Goal: Task Accomplishment & Management: Manage account settings

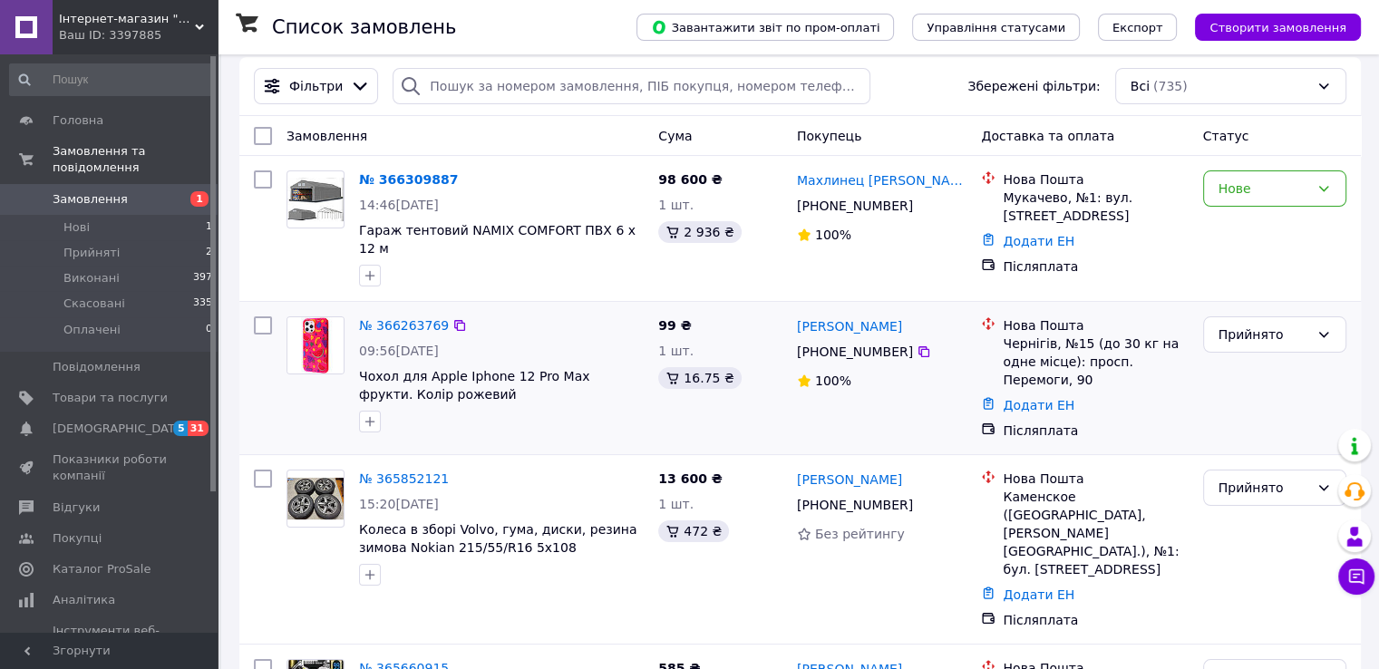
scroll to position [162, 0]
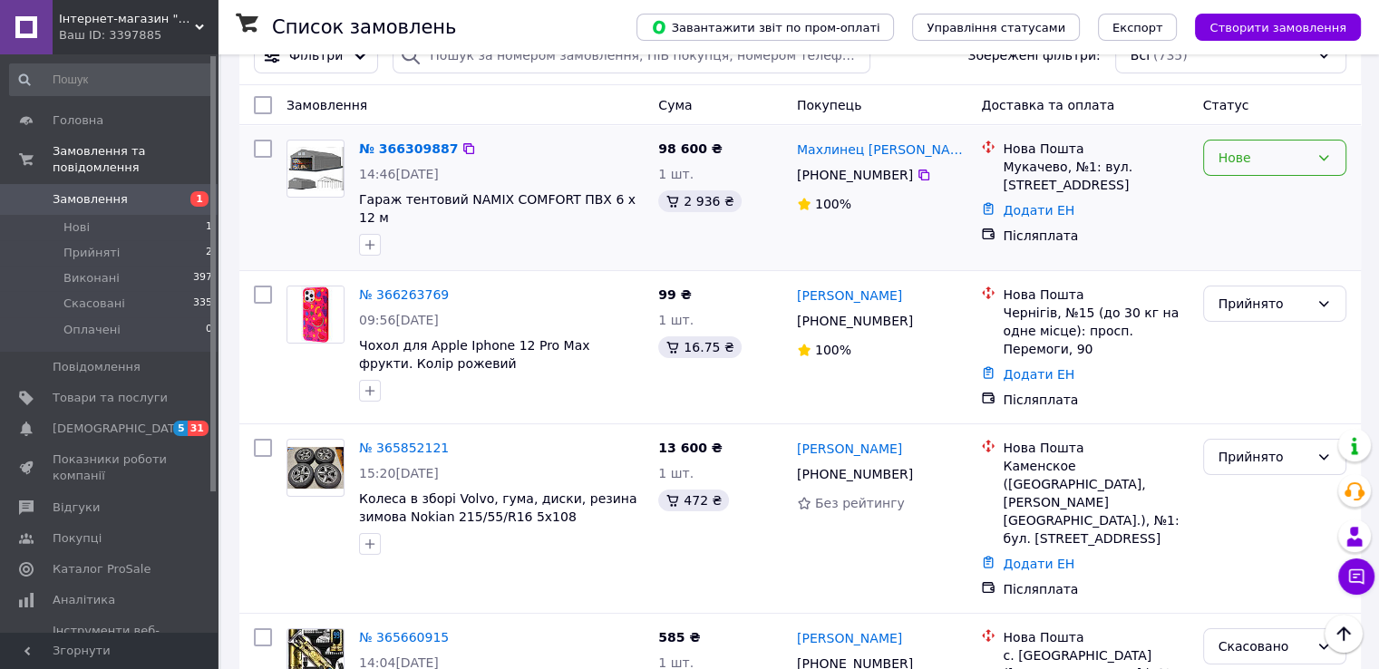
click at [1258, 148] on div "Нове" at bounding box center [1263, 158] width 91 height 20
click at [1258, 181] on li "Прийнято" at bounding box center [1273, 178] width 141 height 33
click at [409, 141] on link "№ 366309887" at bounding box center [404, 148] width 90 height 15
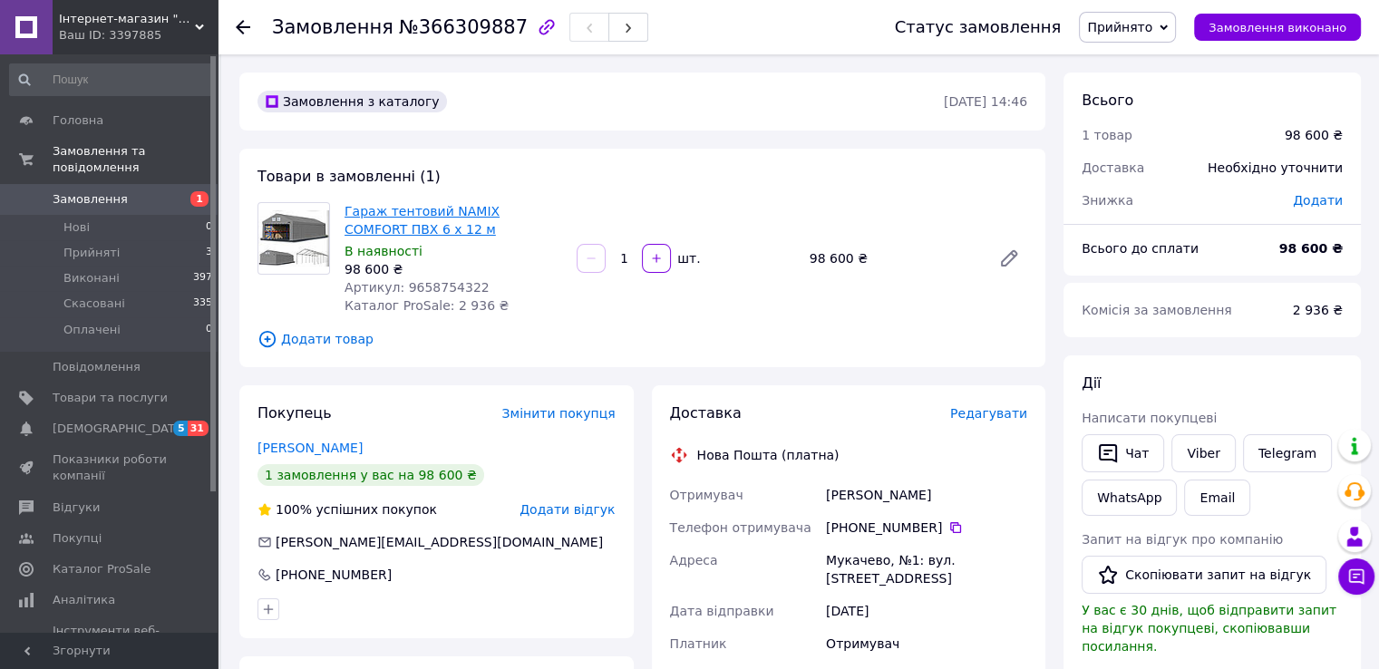
click at [422, 210] on link "Гараж тентовий NAMIX COMFORT ПВХ 6 x 12 м" at bounding box center [421, 220] width 155 height 33
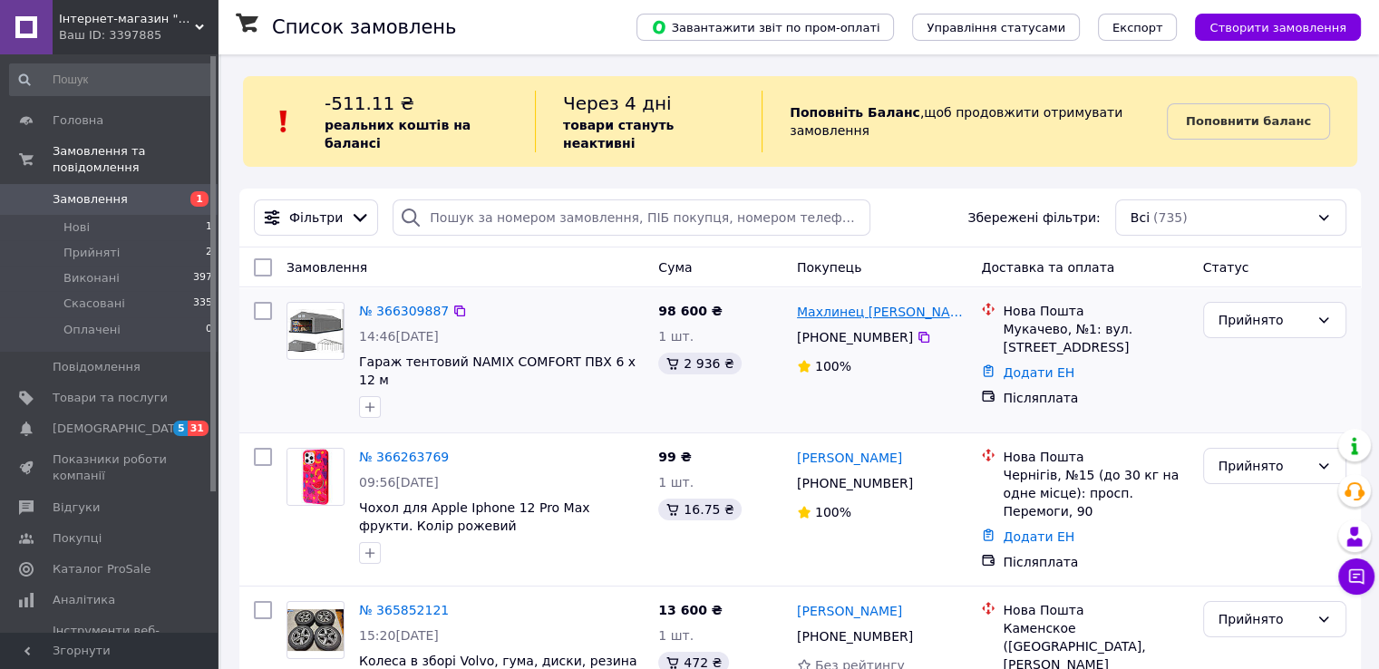
click at [814, 303] on link "Махлинец Александр" at bounding box center [882, 312] width 170 height 18
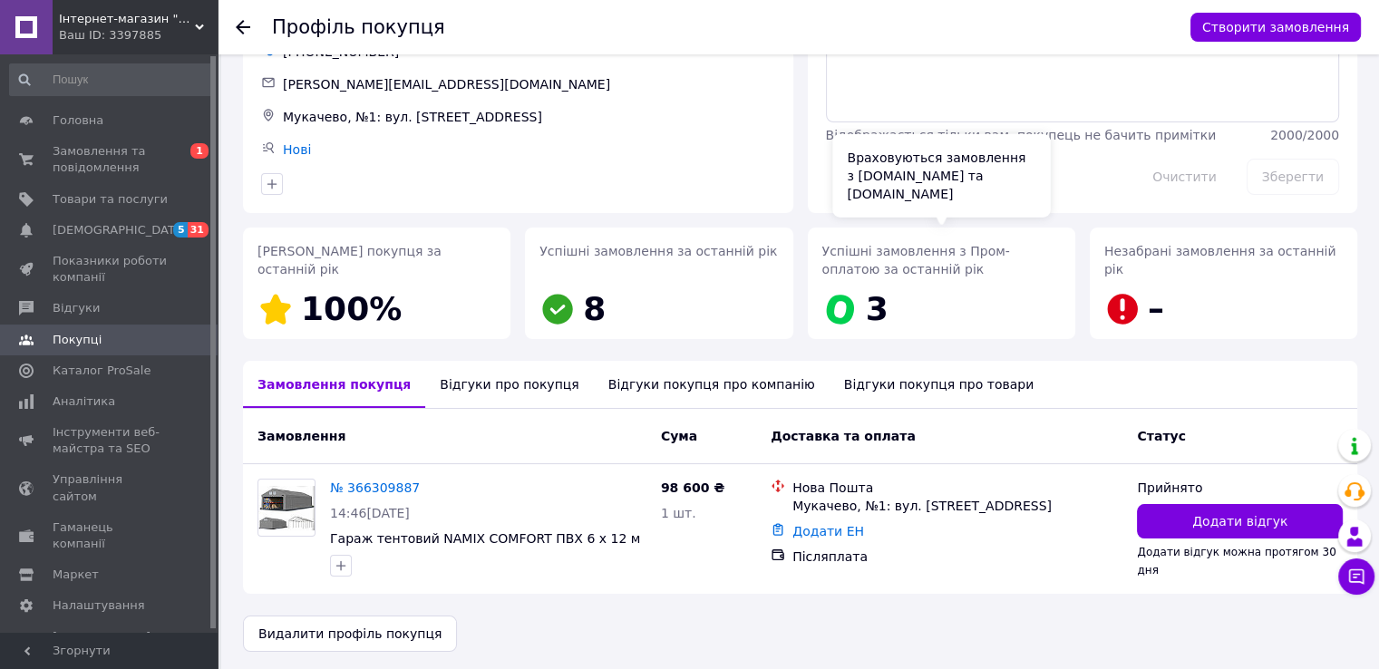
scroll to position [126, 0]
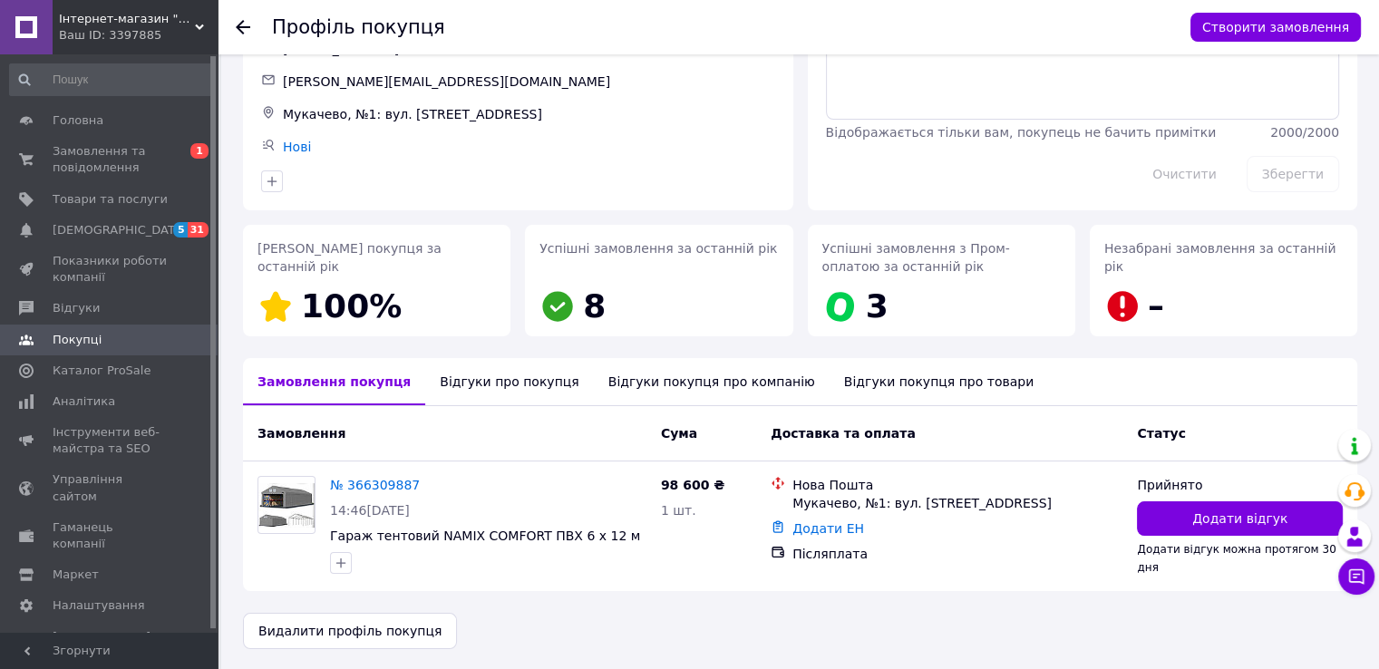
click at [526, 382] on div "Відгуки про покупця" at bounding box center [509, 381] width 168 height 47
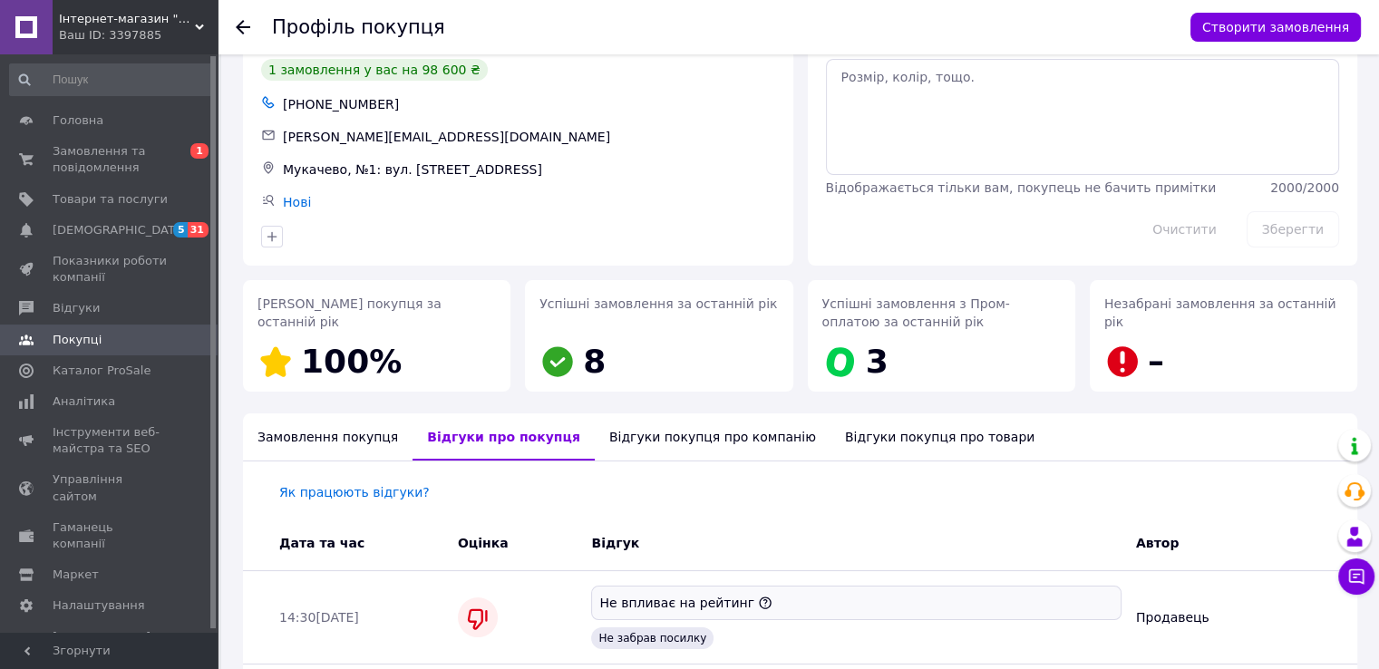
scroll to position [0, 0]
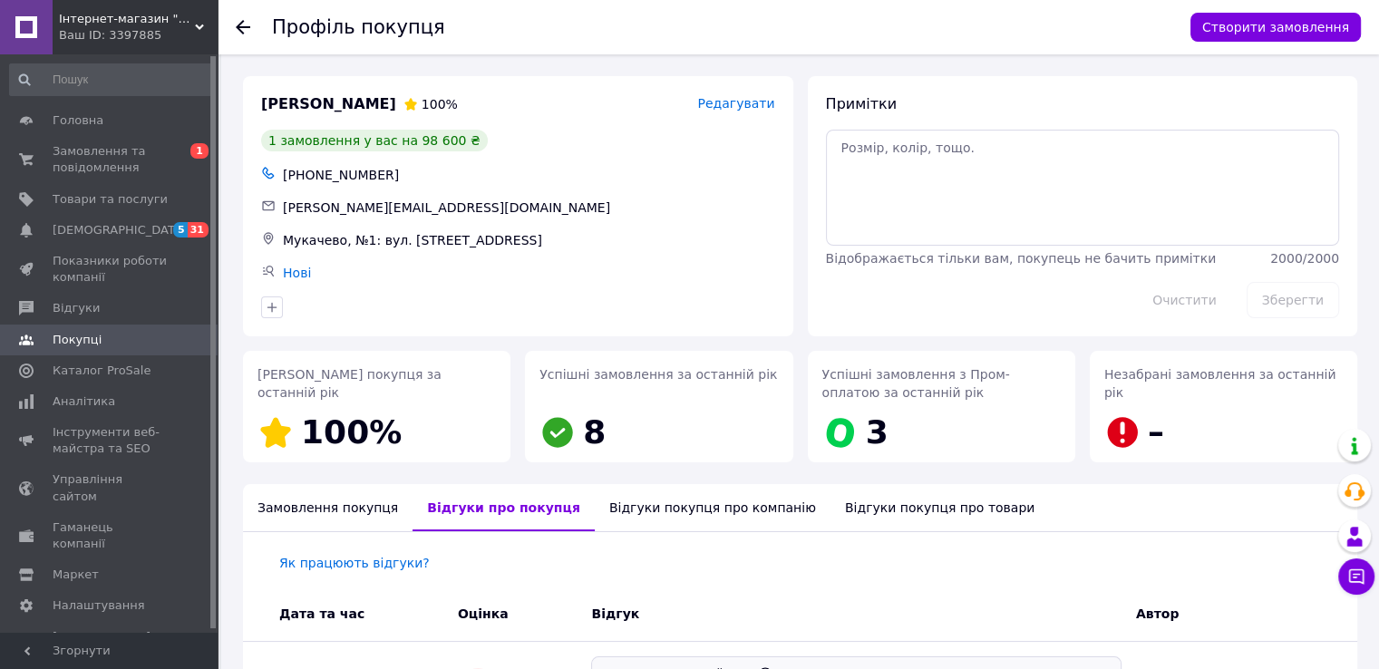
click at [334, 515] on div "Замовлення покупця" at bounding box center [327, 507] width 169 height 47
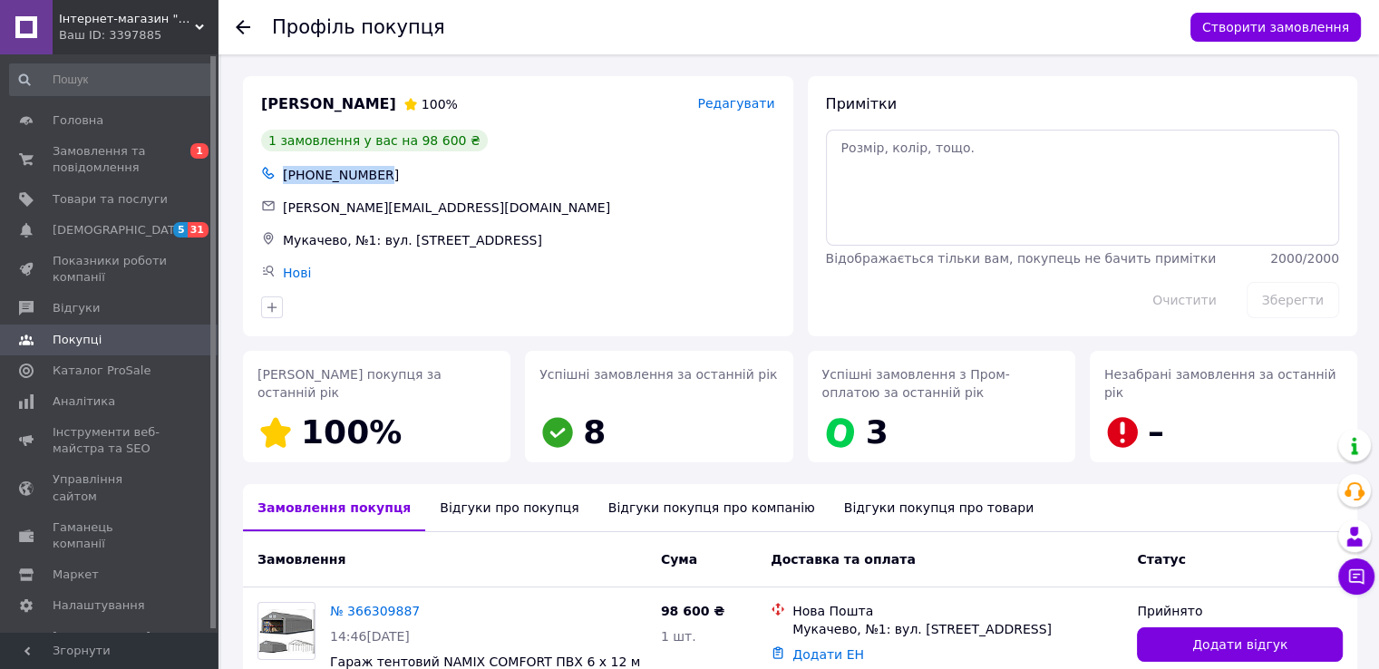
drag, startPoint x: 285, startPoint y: 170, endPoint x: 383, endPoint y: 172, distance: 97.9
click at [383, 172] on div "+380504320681" at bounding box center [528, 174] width 499 height 25
click at [105, 163] on span "Замовлення та повідомлення" at bounding box center [110, 159] width 115 height 33
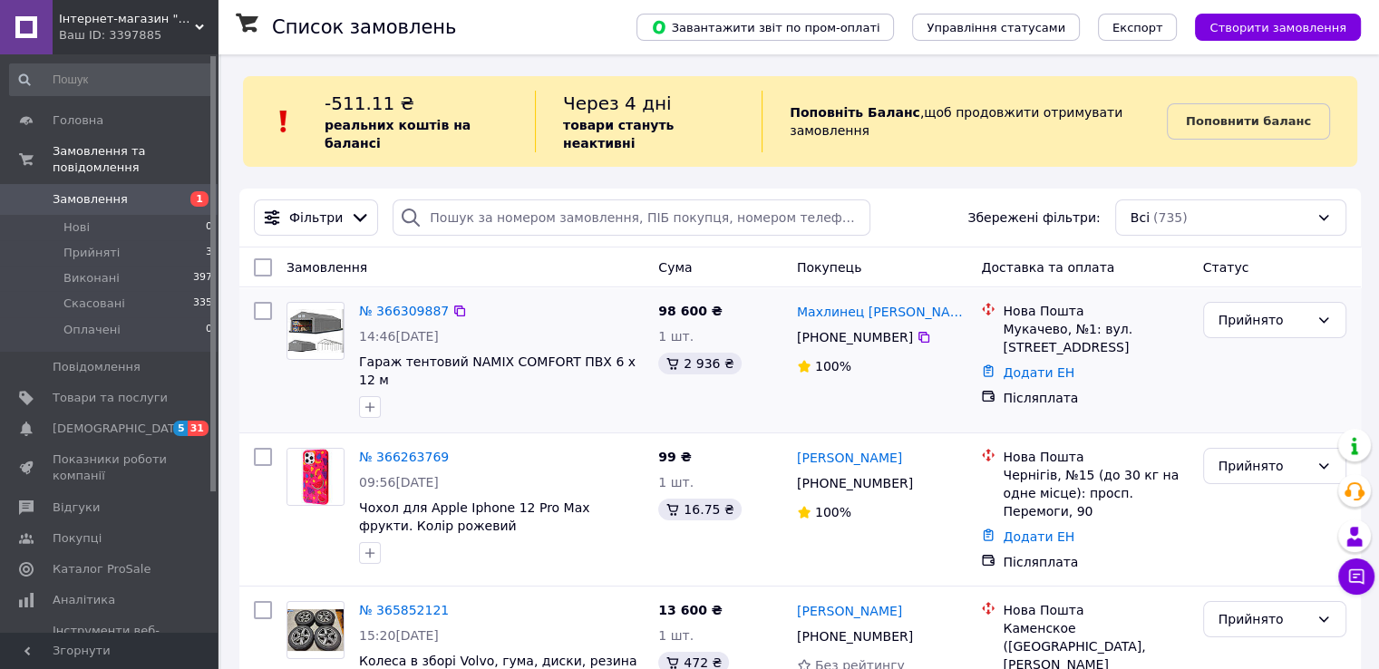
drag, startPoint x: 798, startPoint y: 323, endPoint x: 901, endPoint y: 324, distance: 103.3
click at [901, 324] on div "+380 50 432 06 81" at bounding box center [854, 336] width 123 height 25
copy div "+380 50 432 06 81"
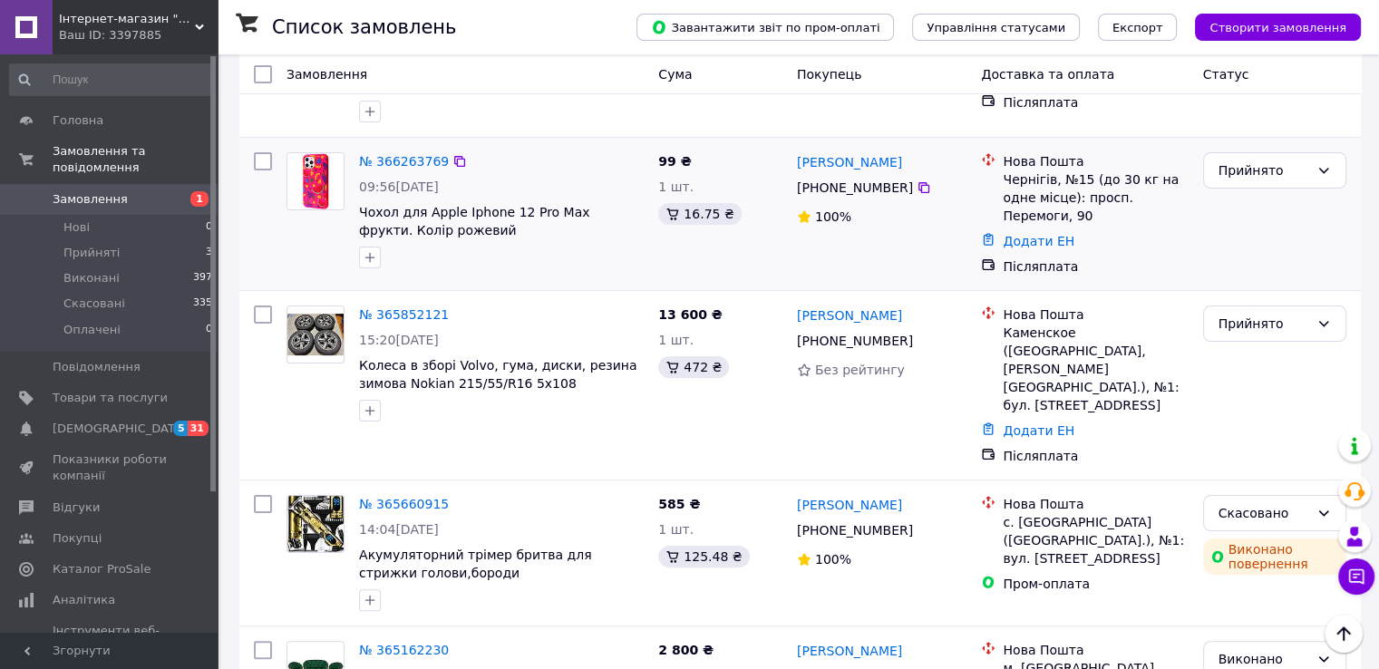
scroll to position [294, 0]
click at [1301, 162] on div "Прийнято" at bounding box center [1263, 172] width 91 height 20
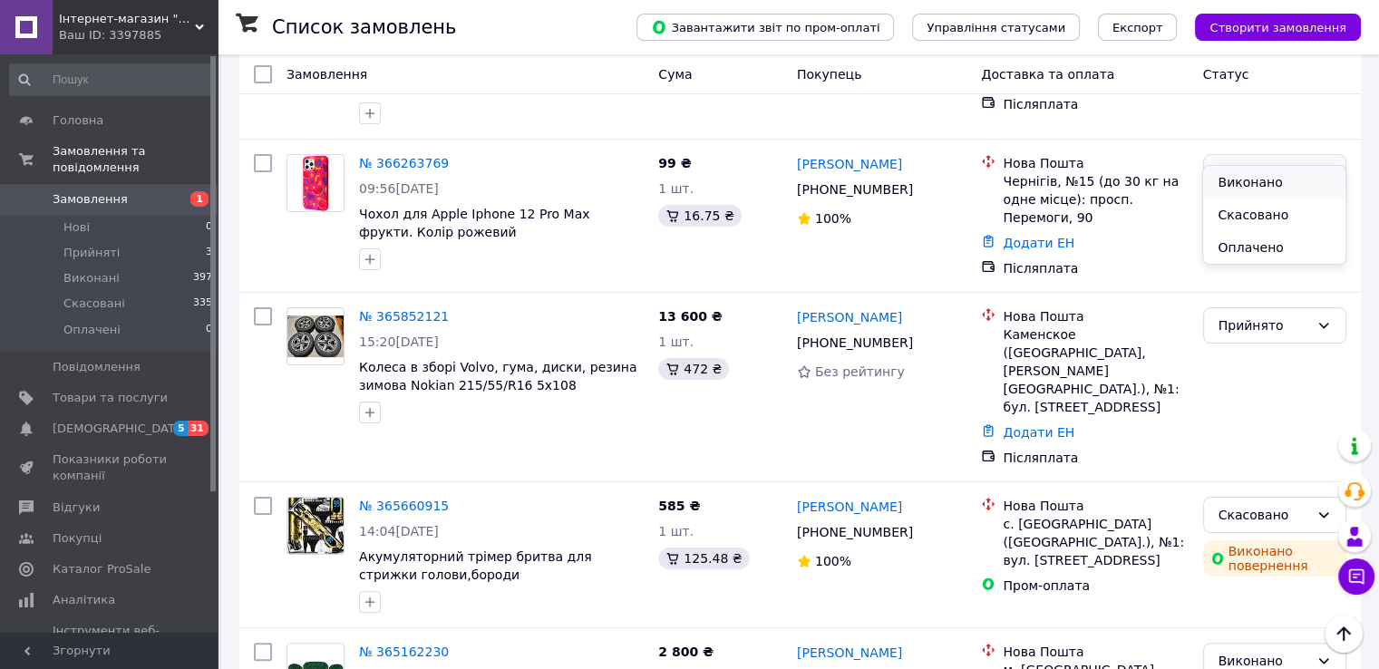
click at [1235, 189] on li "Виконано" at bounding box center [1273, 182] width 141 height 33
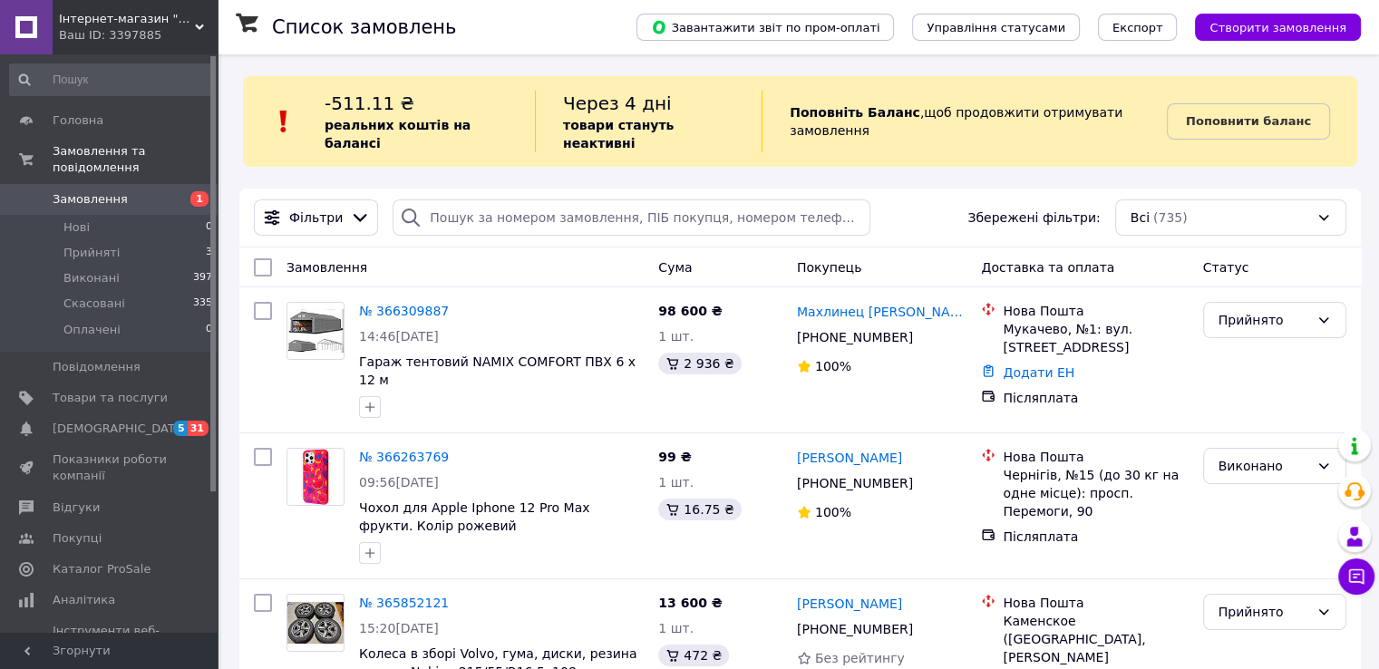
click at [118, 32] on div "Ваш ID: 3397885" at bounding box center [138, 35] width 159 height 16
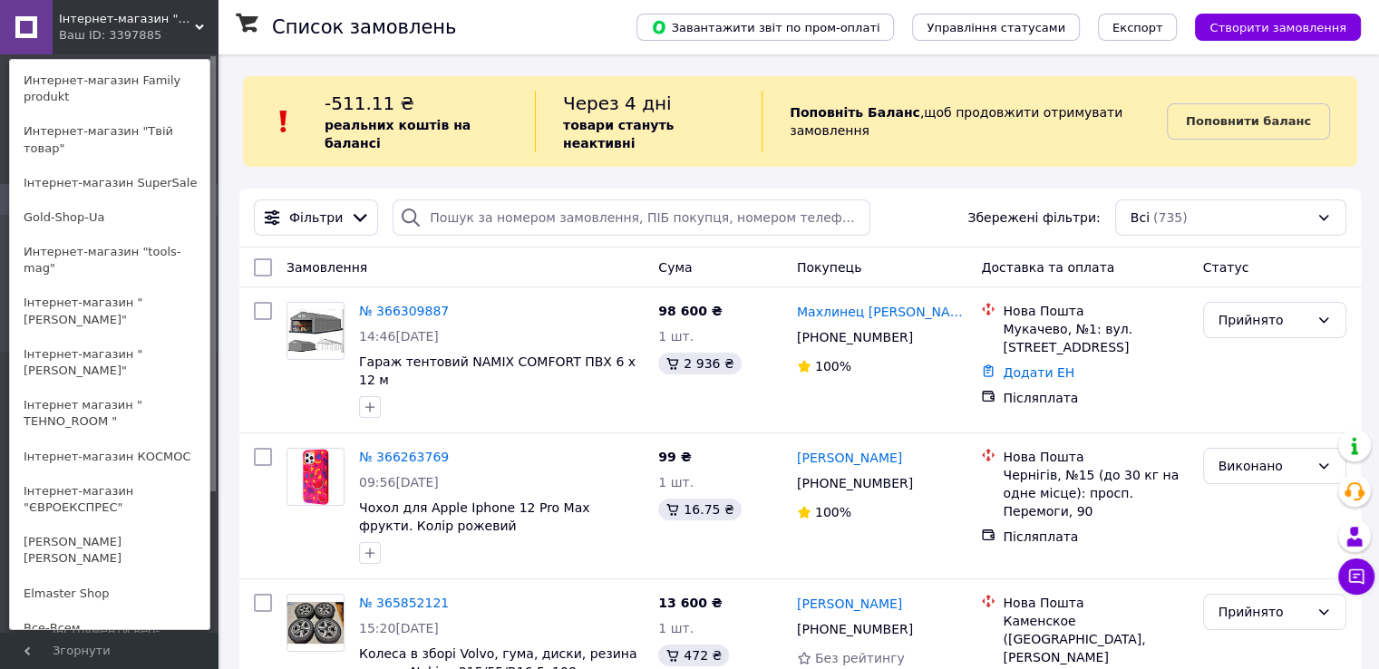
scroll to position [778, 0]
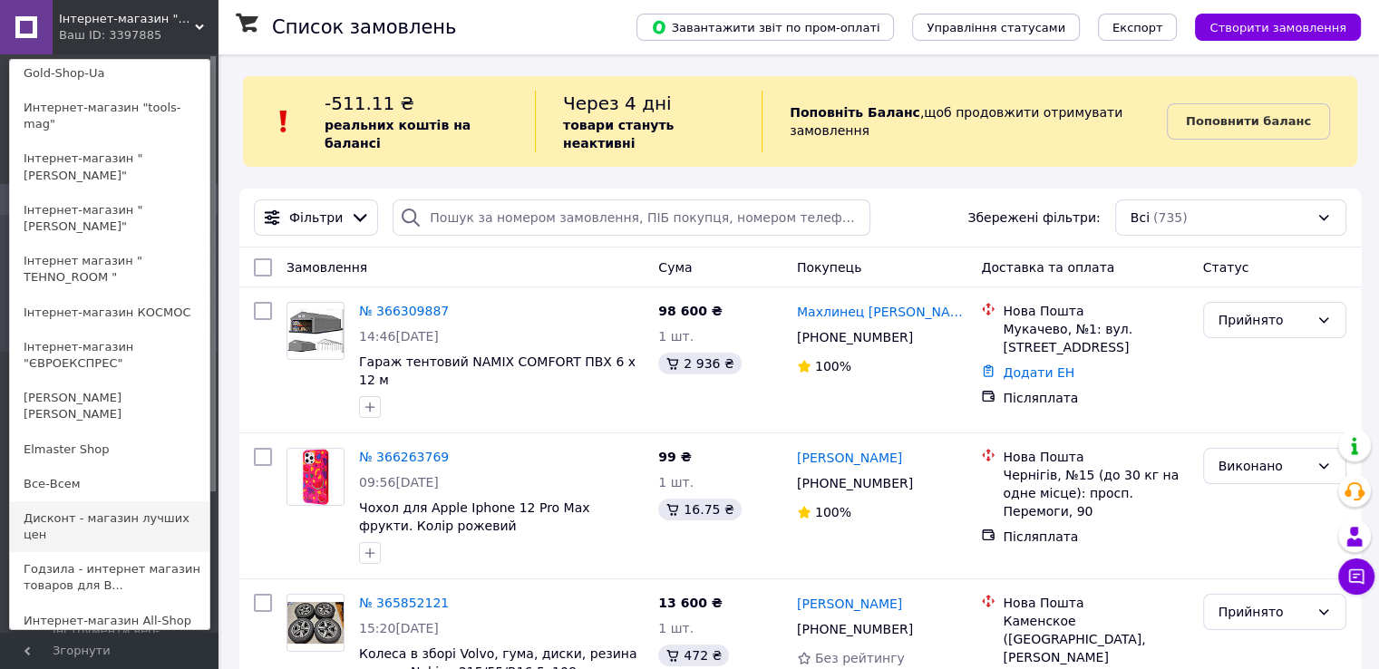
click at [76, 501] on link "Дисконт - магазин лучших цен" at bounding box center [109, 526] width 199 height 51
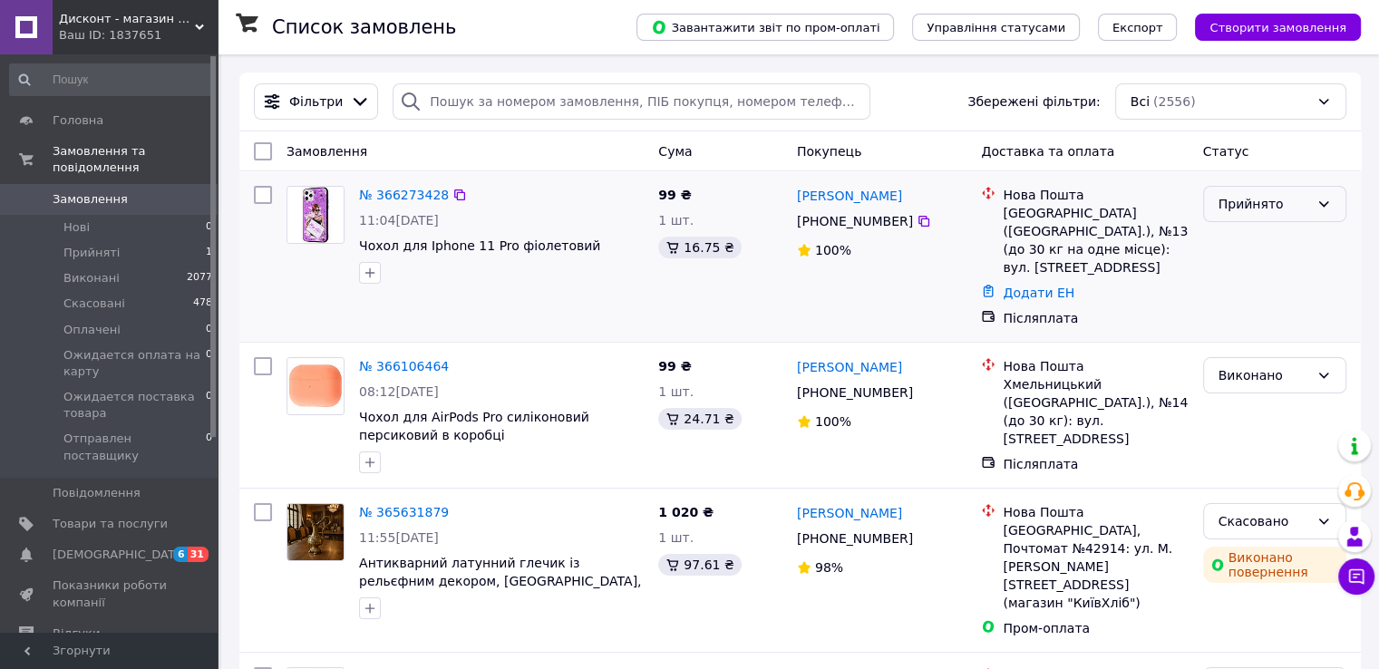
click at [1261, 198] on div "Прийнято" at bounding box center [1263, 204] width 91 height 20
click at [1238, 247] on li "Виконано" at bounding box center [1273, 243] width 141 height 33
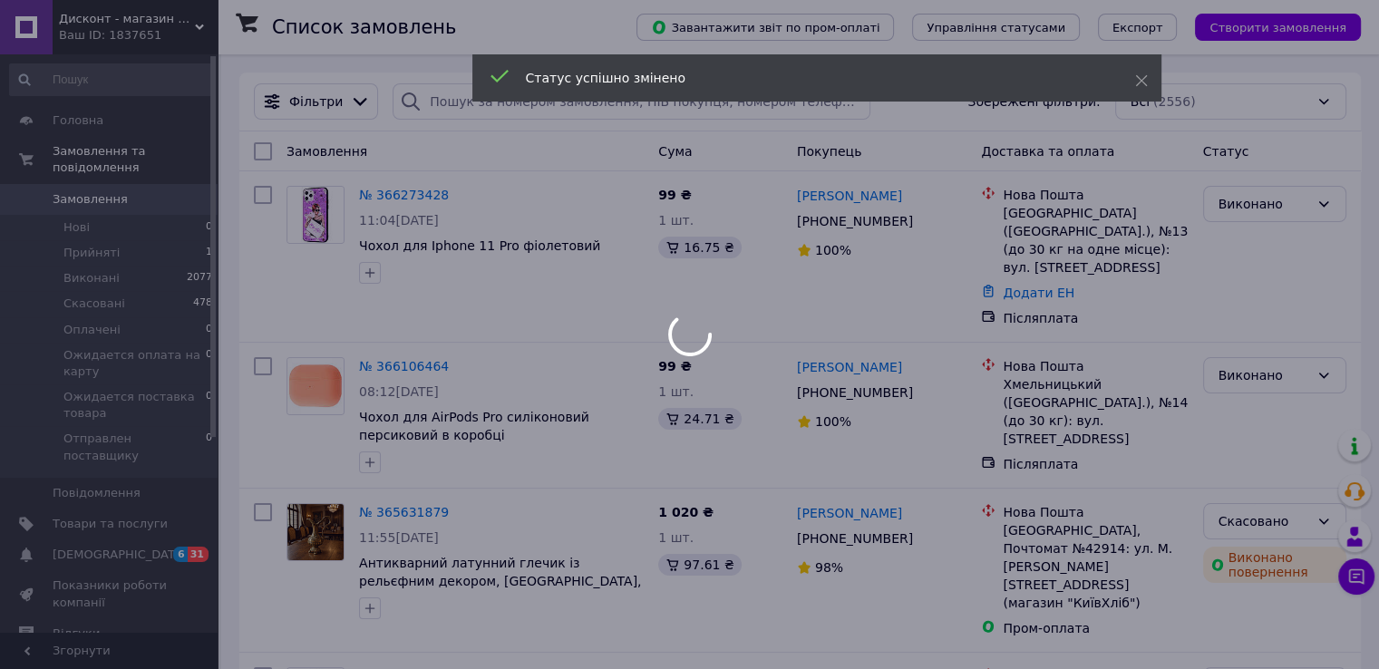
click at [114, 30] on div at bounding box center [689, 334] width 1379 height 669
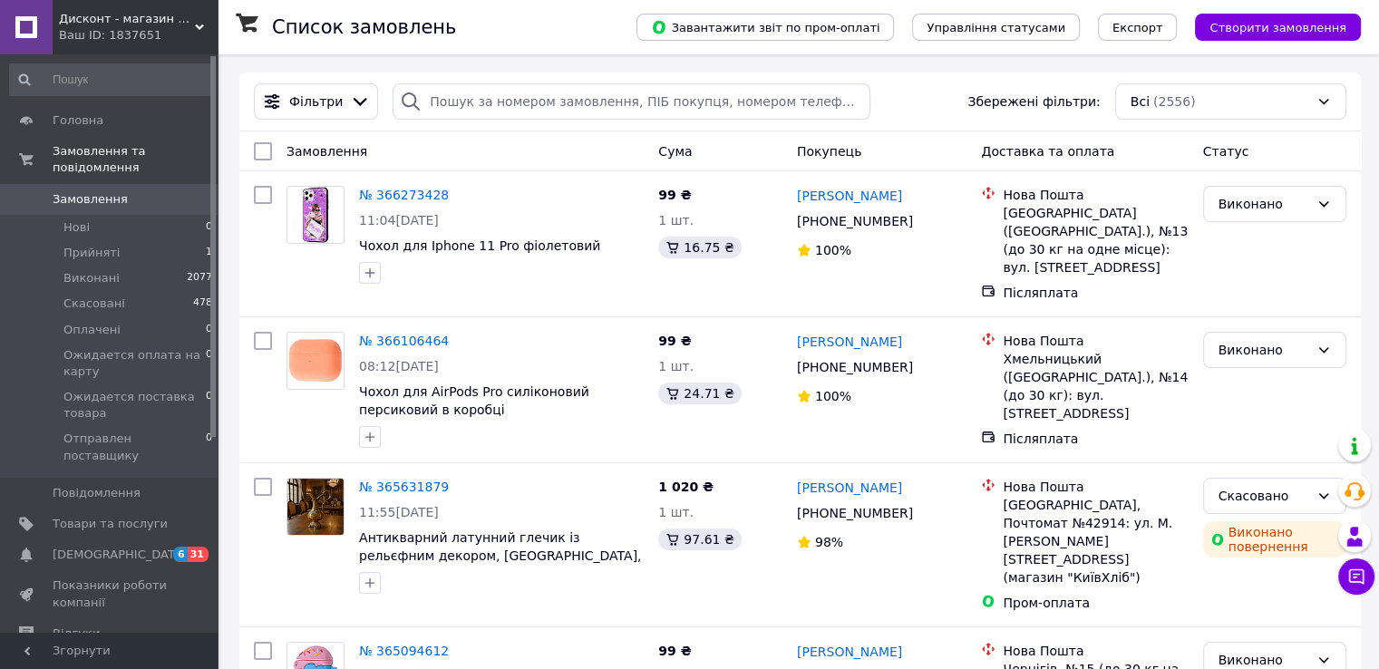
click at [114, 30] on div "Ваш ID: 1837651" at bounding box center [138, 35] width 159 height 16
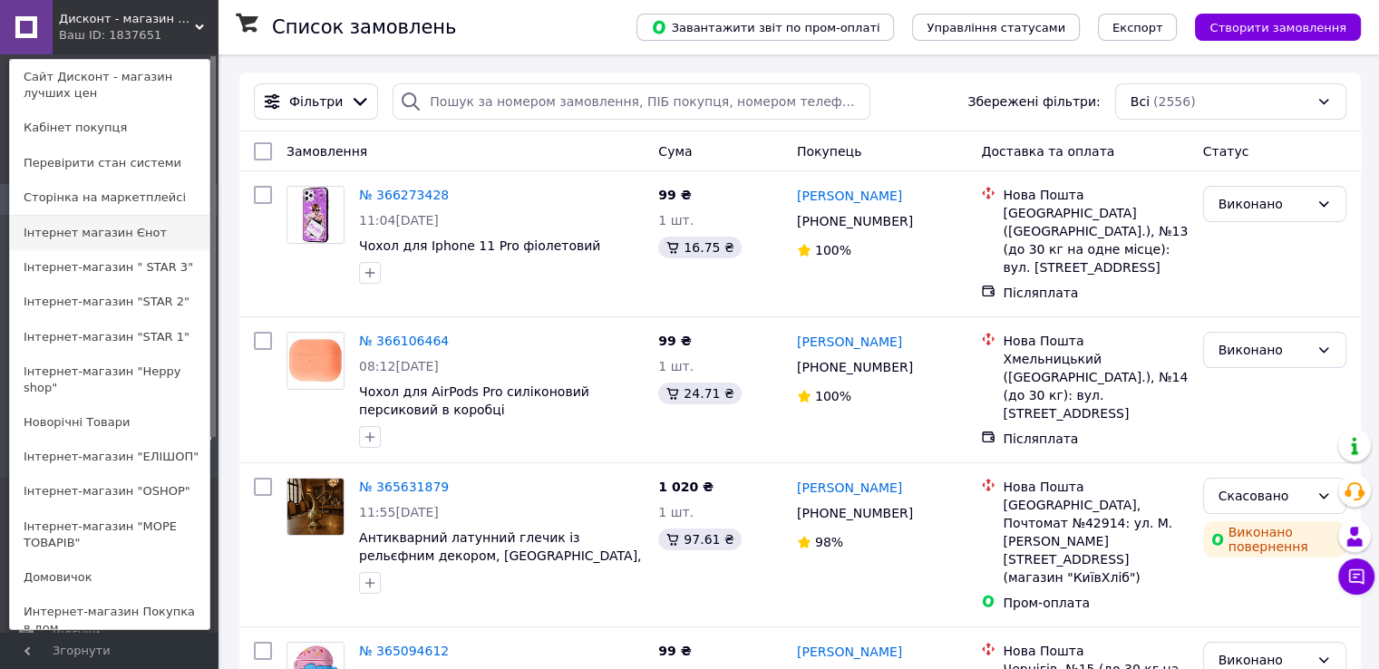
click at [119, 226] on link "Інтернет магазин Єнот" at bounding box center [109, 233] width 199 height 34
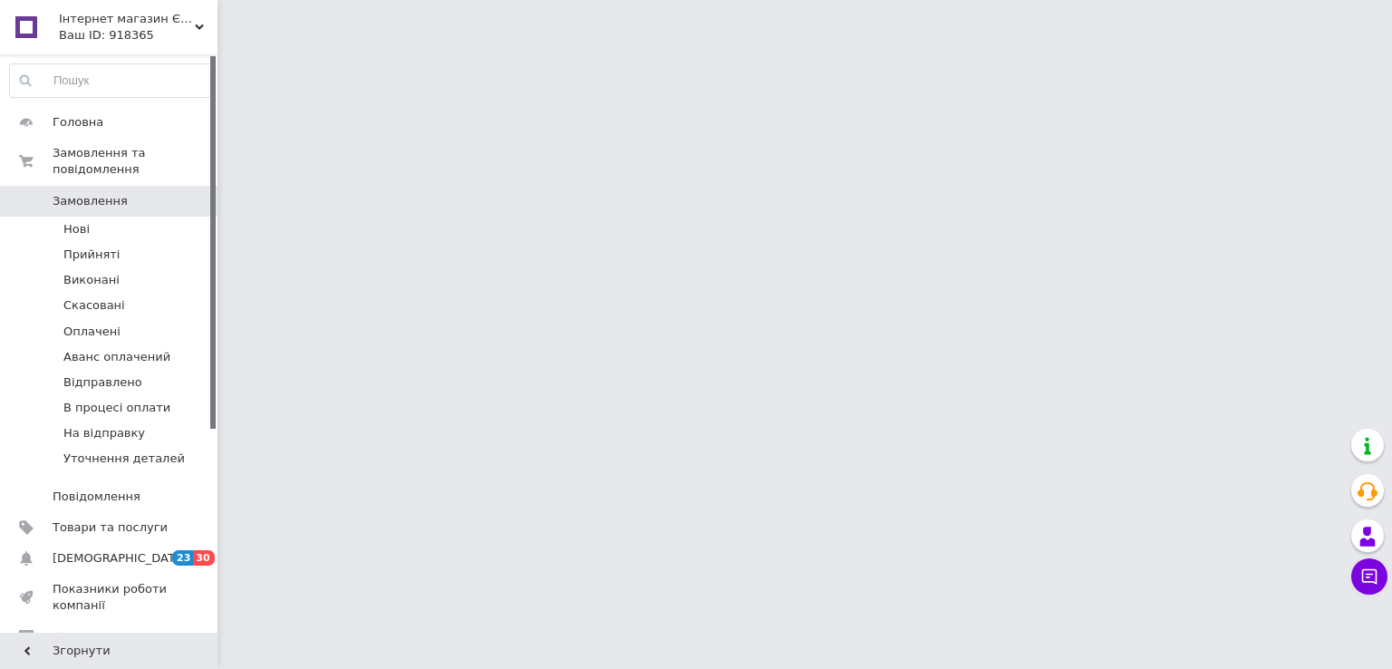
click at [143, 21] on span "Інтернет магазин Єнот" at bounding box center [127, 19] width 136 height 16
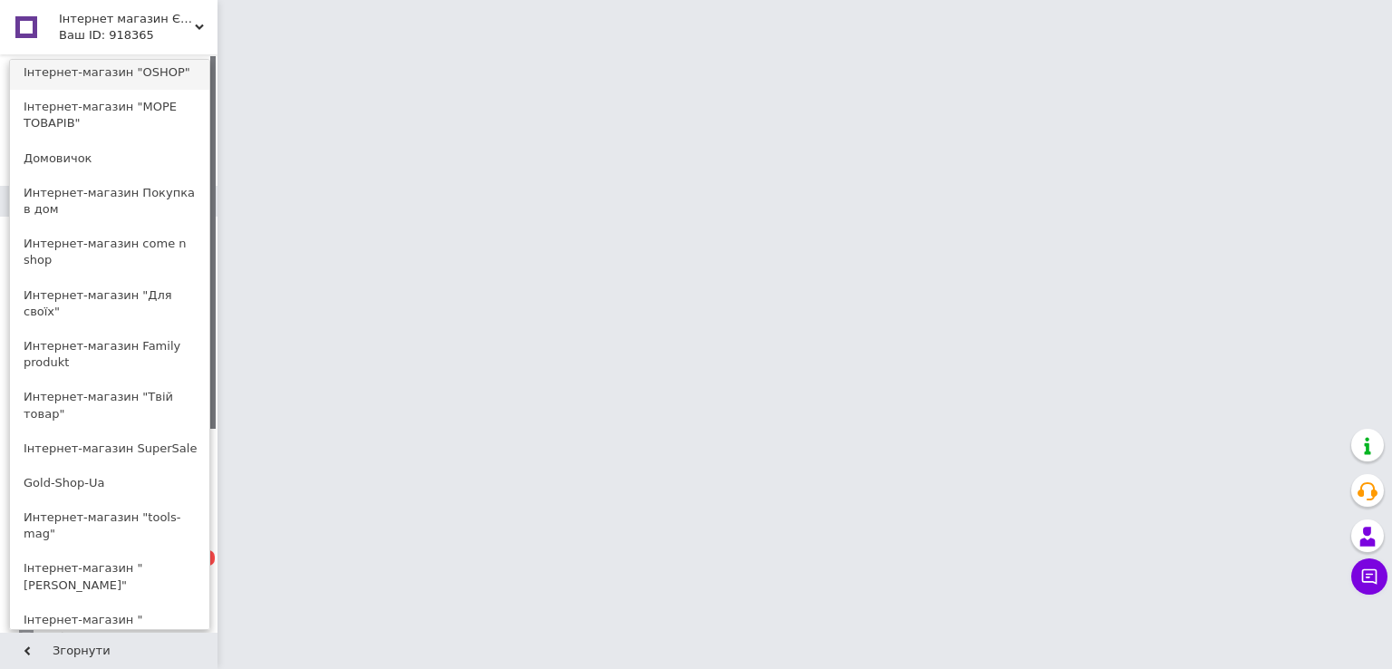
scroll to position [778, 0]
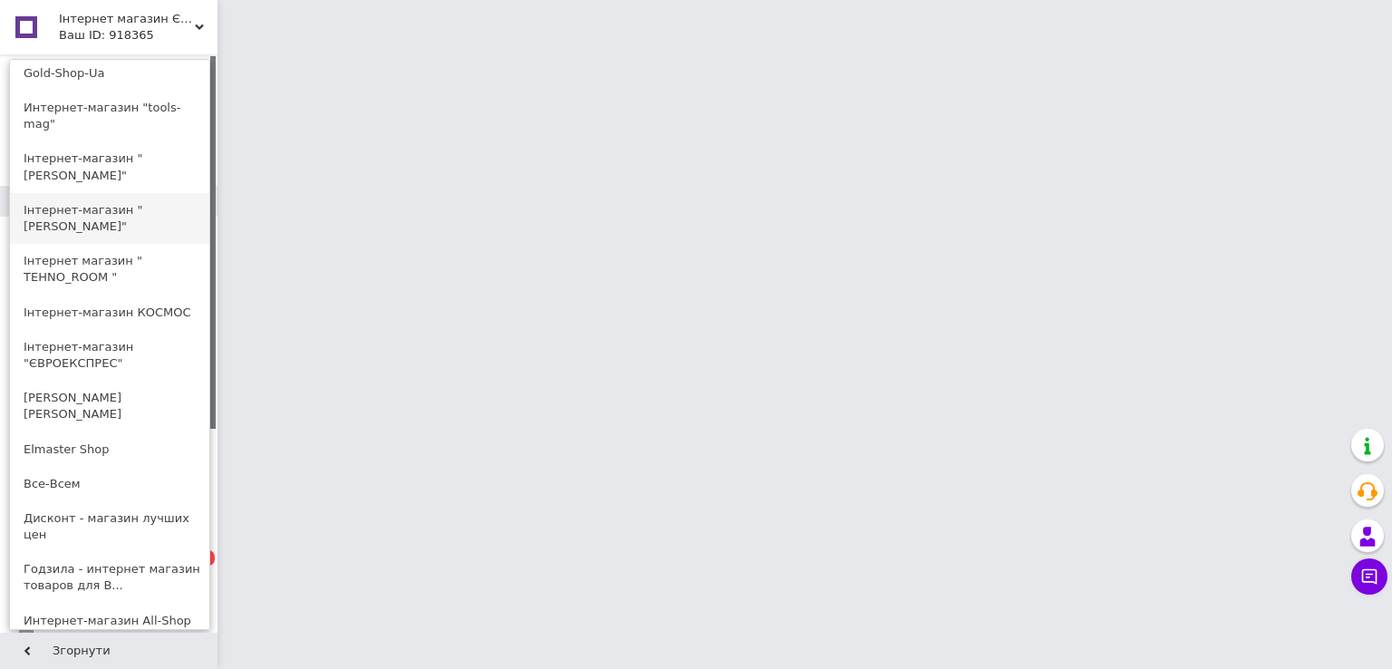
click at [149, 193] on link "Інтернет-магазин "[PERSON_NAME]"" at bounding box center [109, 218] width 199 height 51
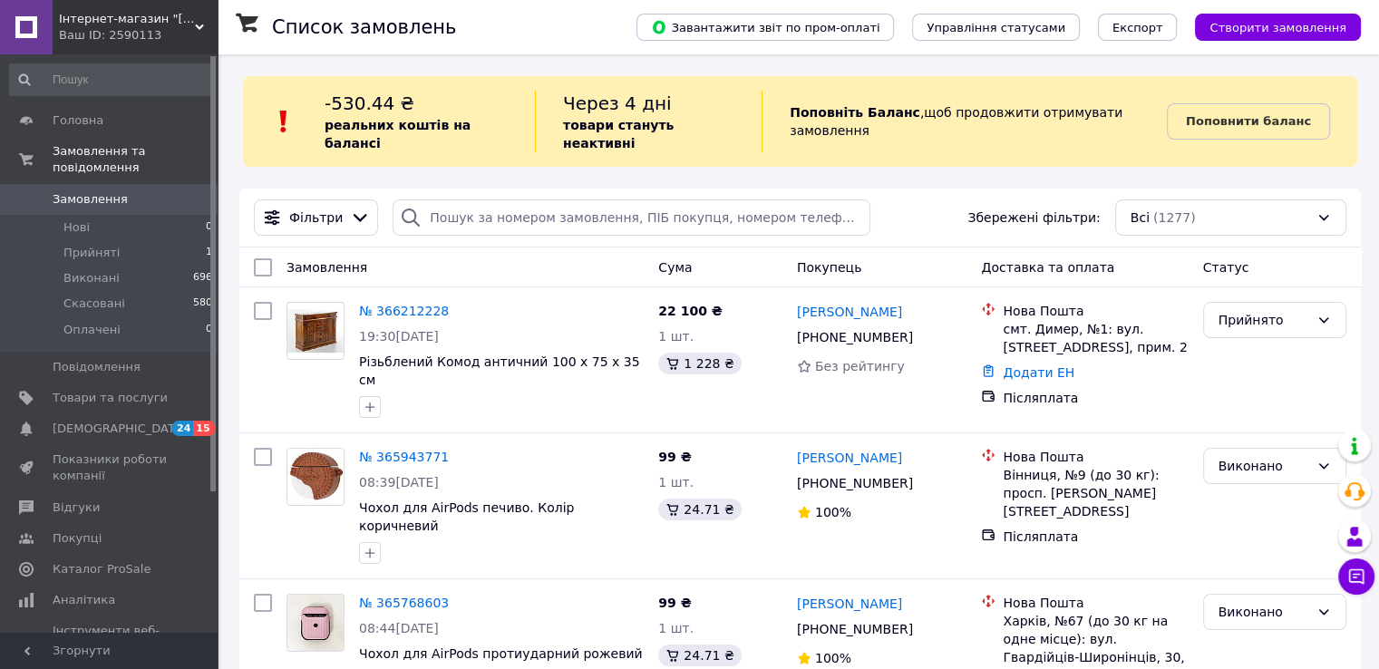
click at [92, 24] on span "Інтернет-магазин "[PERSON_NAME]"" at bounding box center [127, 19] width 136 height 16
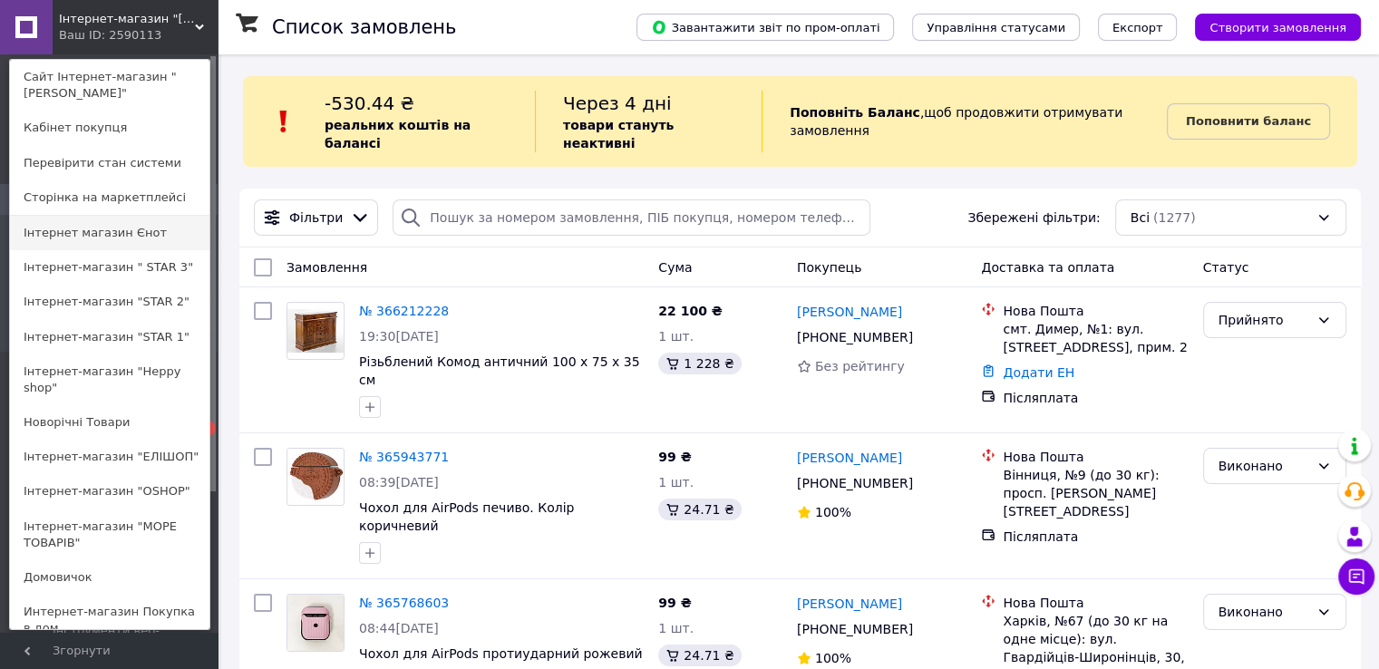
click at [102, 227] on link "Інтернет магазин Єнот" at bounding box center [109, 233] width 199 height 34
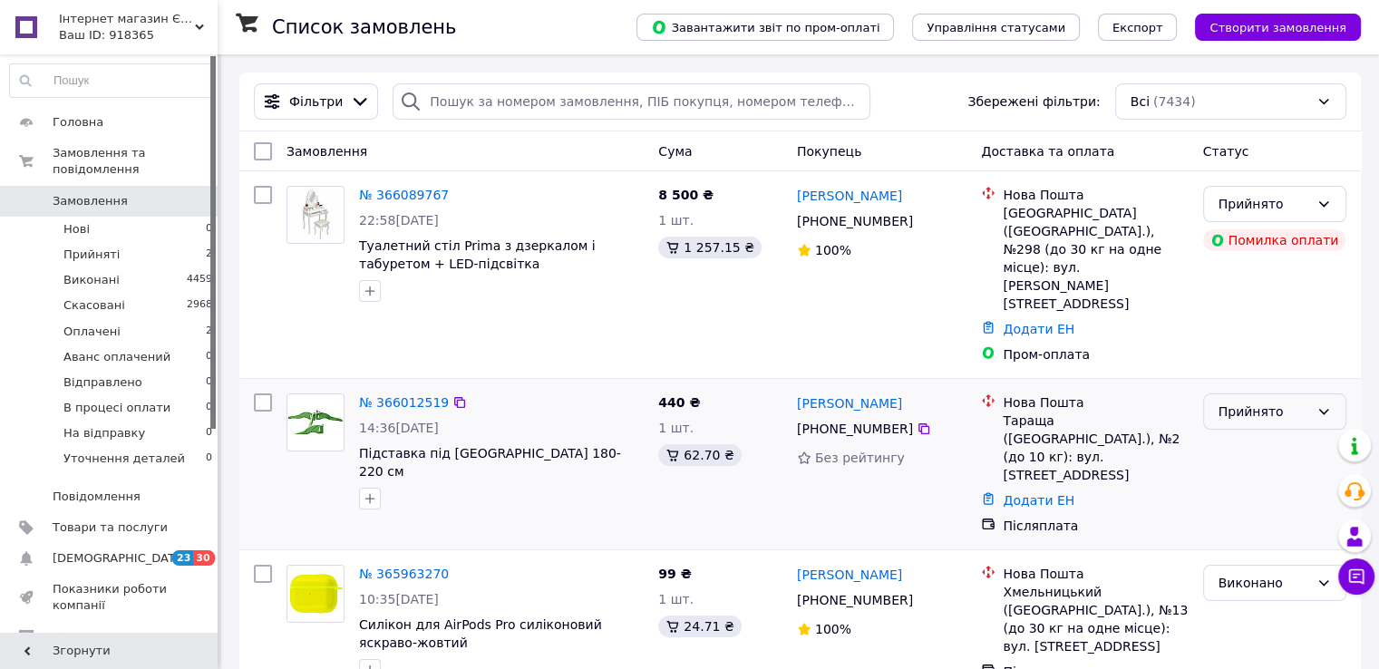
click at [1240, 402] on div "Прийнято" at bounding box center [1263, 412] width 91 height 20
click at [1246, 400] on li "Виконано" at bounding box center [1273, 396] width 141 height 33
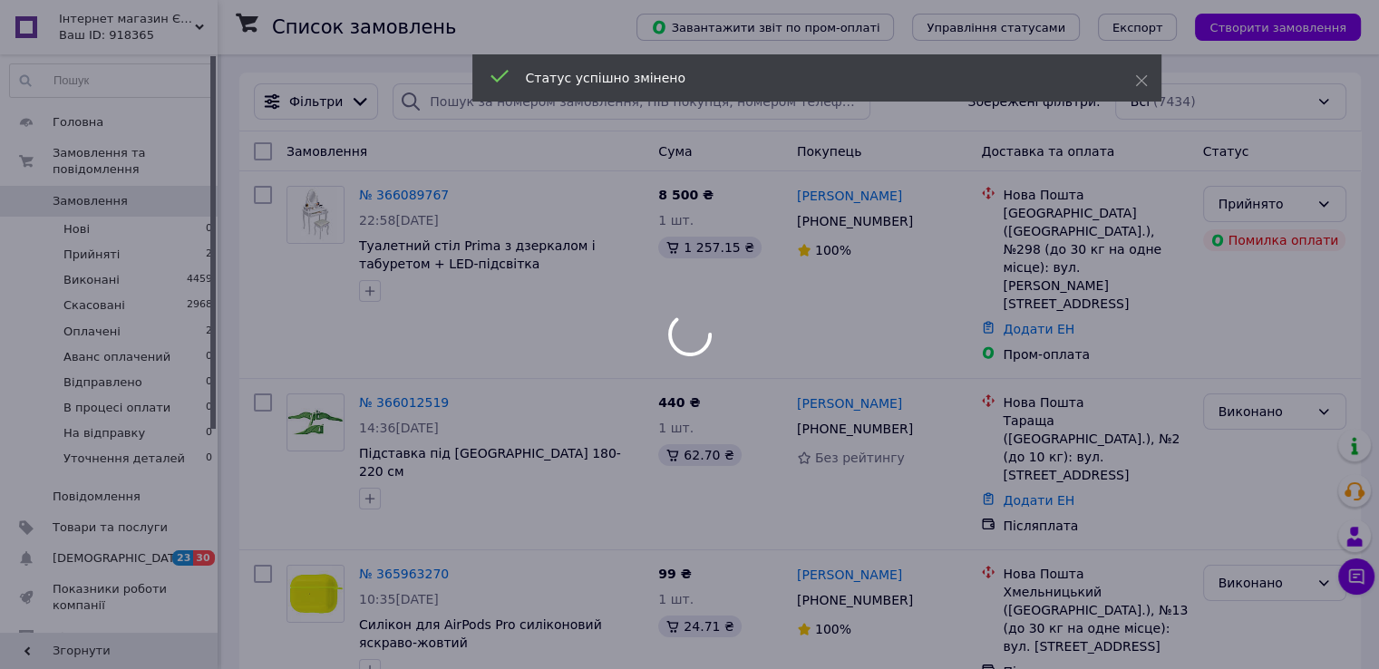
click at [156, 30] on div at bounding box center [689, 334] width 1379 height 669
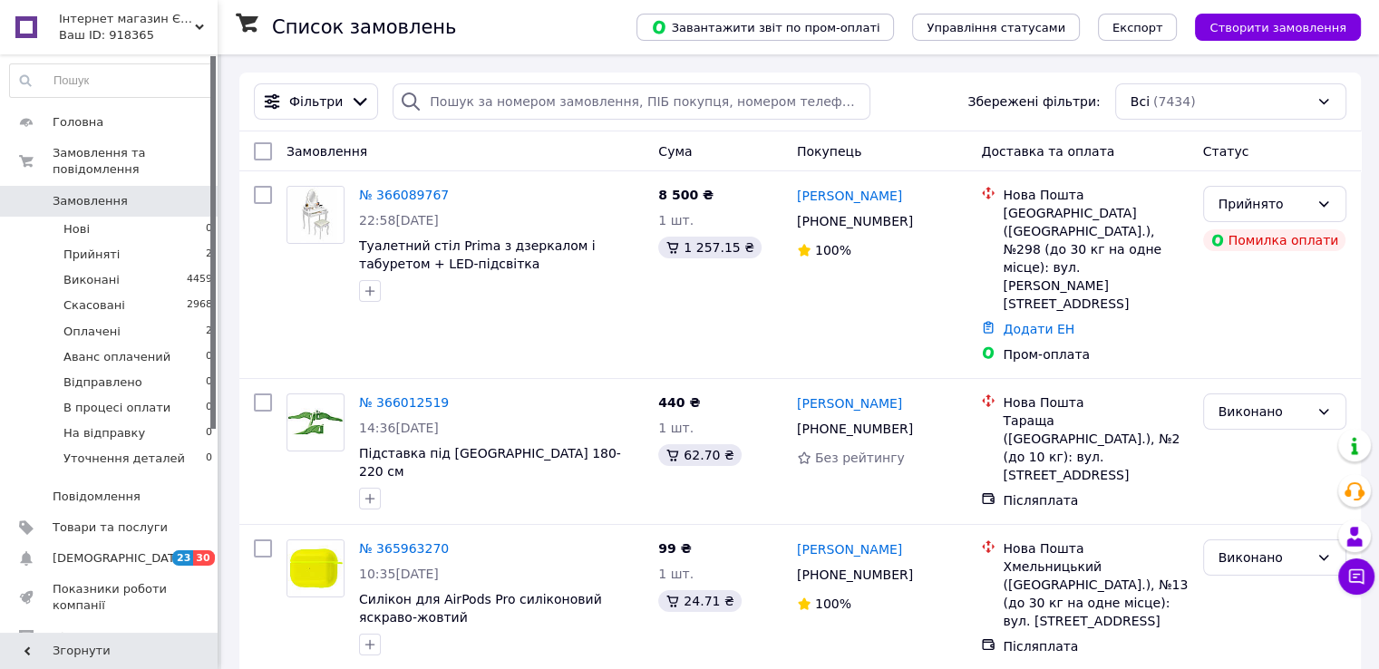
click at [134, 28] on div "Ваш ID: 918365" at bounding box center [138, 35] width 159 height 16
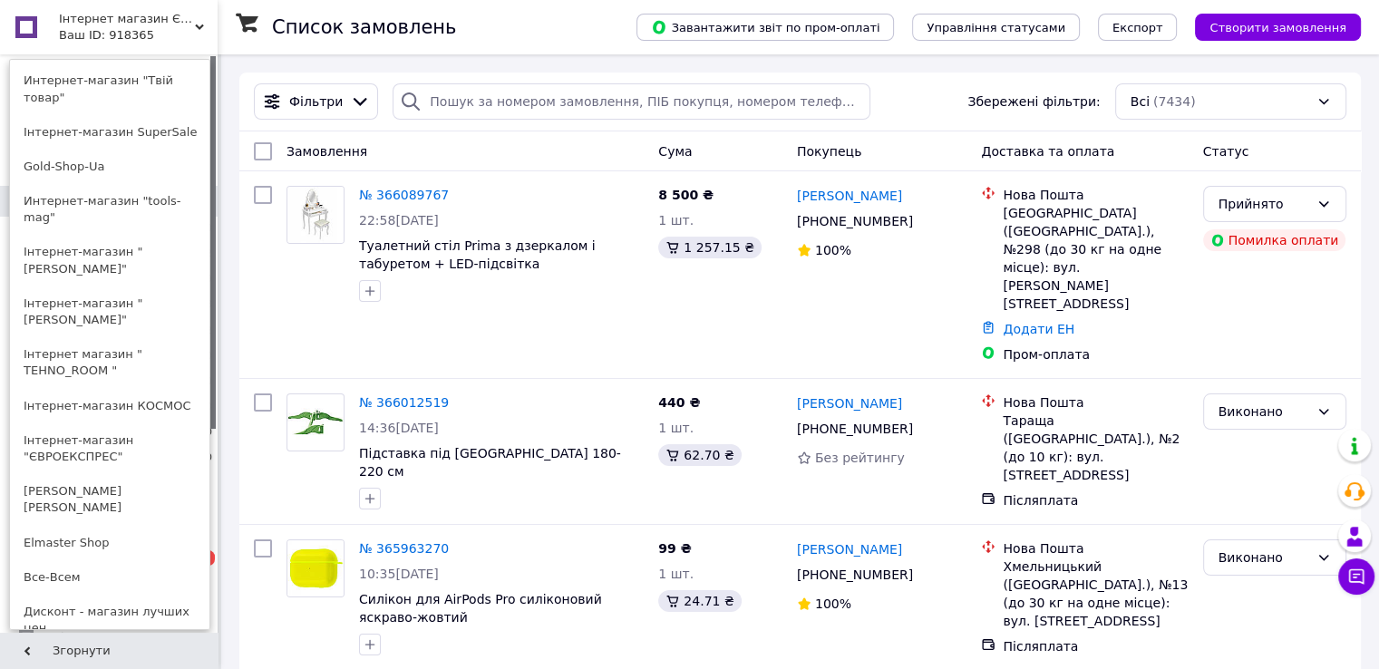
scroll to position [664, 0]
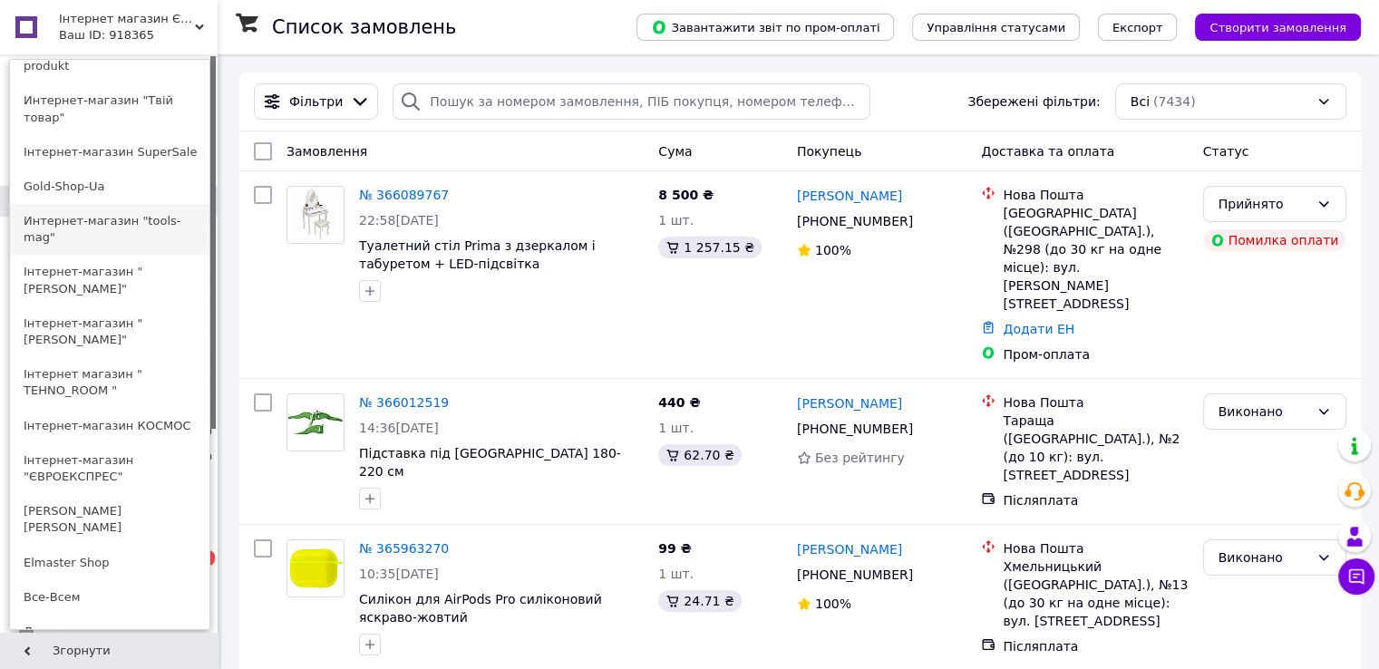
click at [124, 204] on link "Интернет-магазин "tools-mag"" at bounding box center [109, 229] width 199 height 51
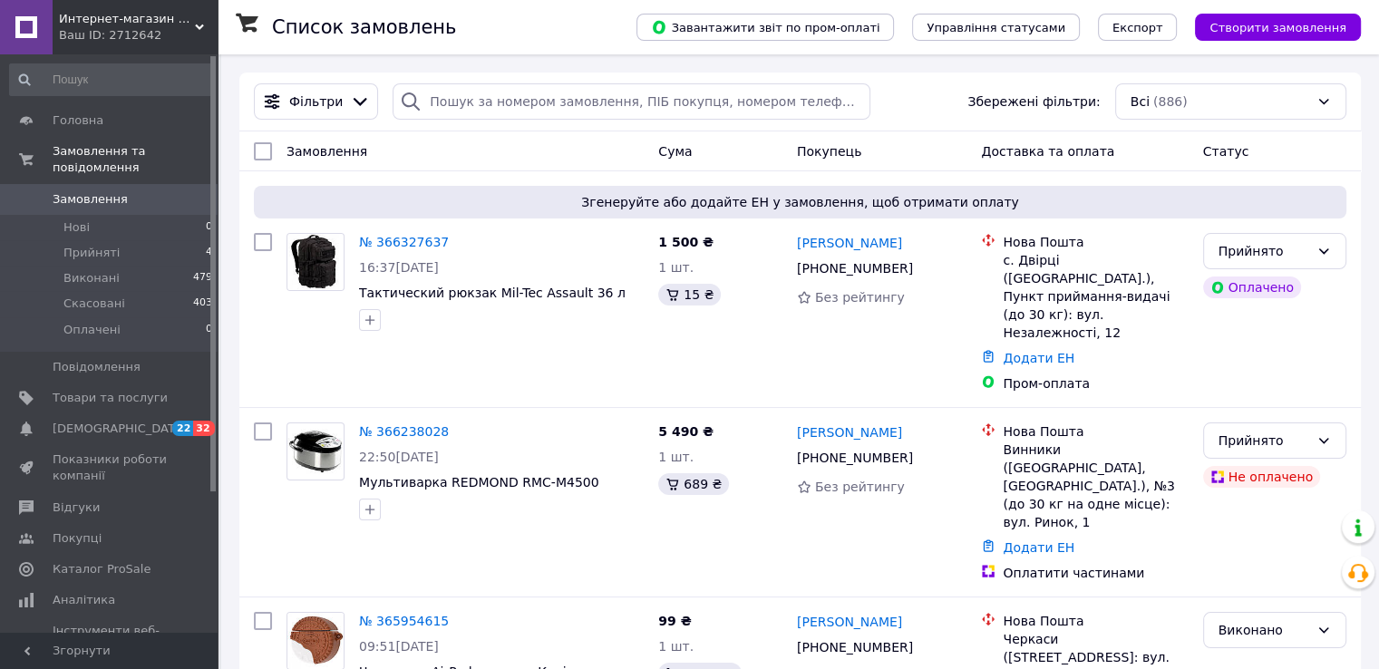
click at [127, 13] on span "Интернет-магазин "tools-mag"" at bounding box center [127, 19] width 136 height 16
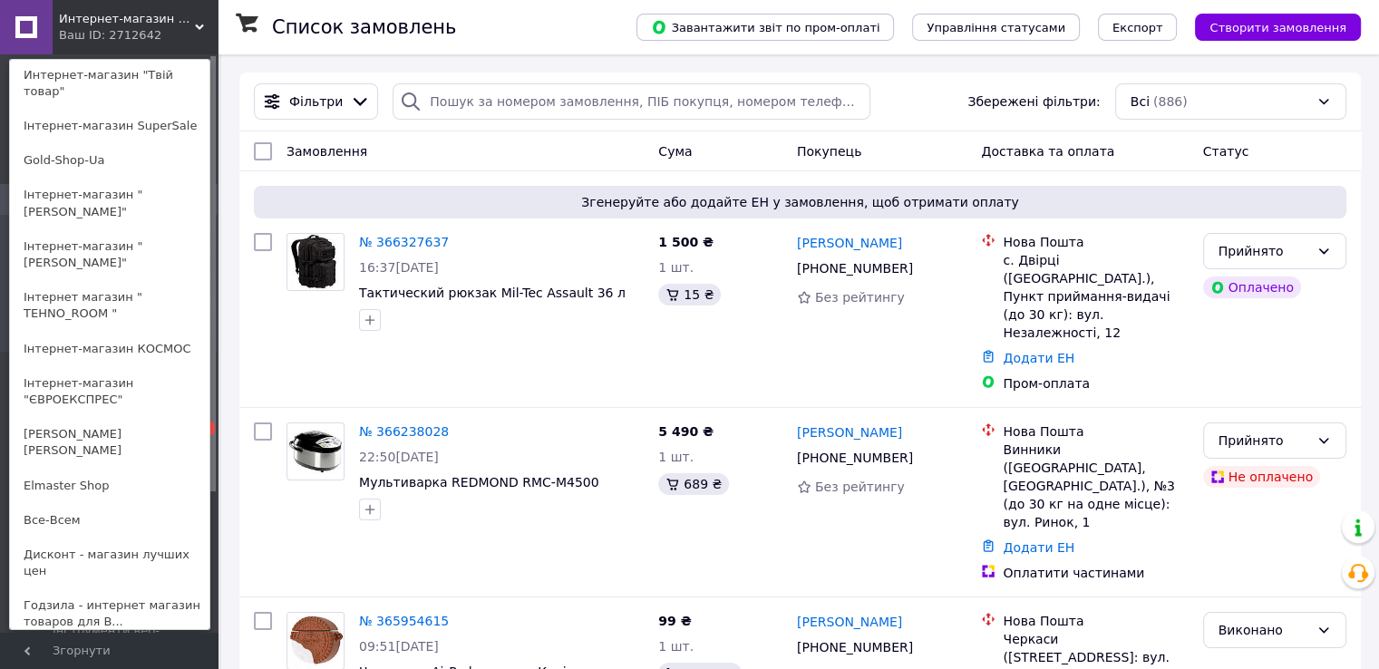
scroll to position [730, 0]
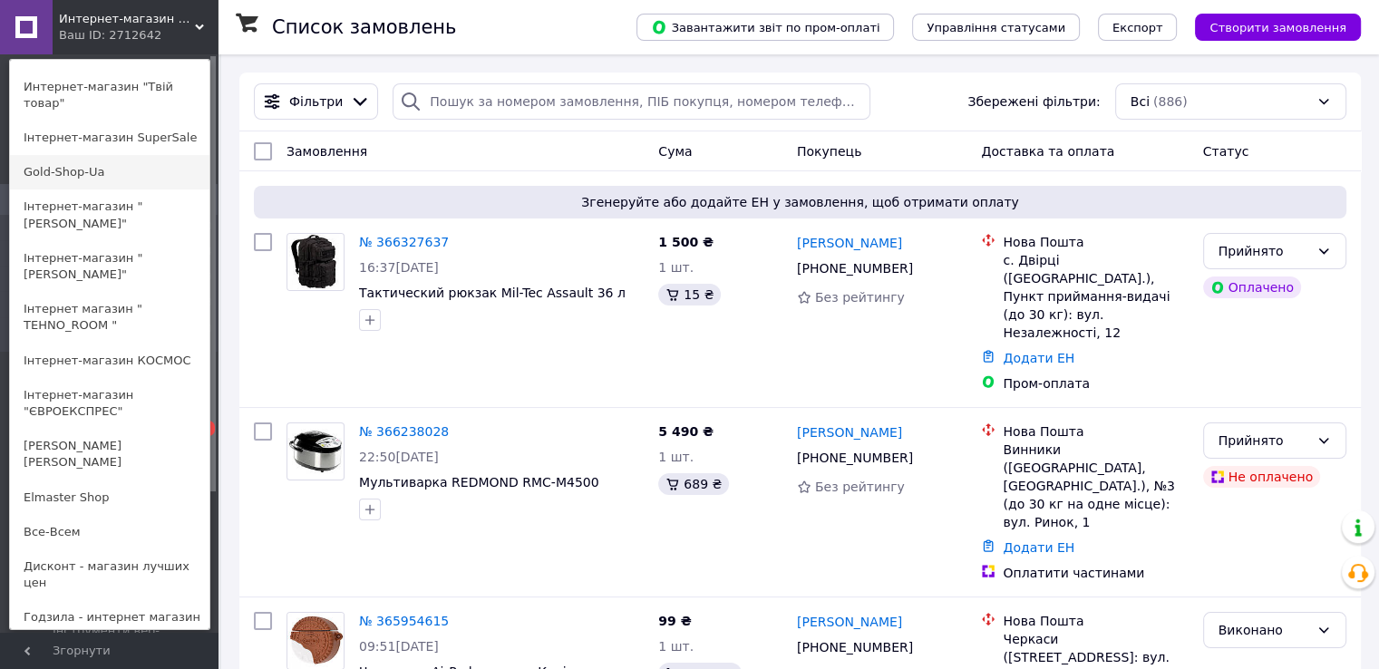
click at [91, 155] on link "Gold-Shop-Ua" at bounding box center [109, 172] width 199 height 34
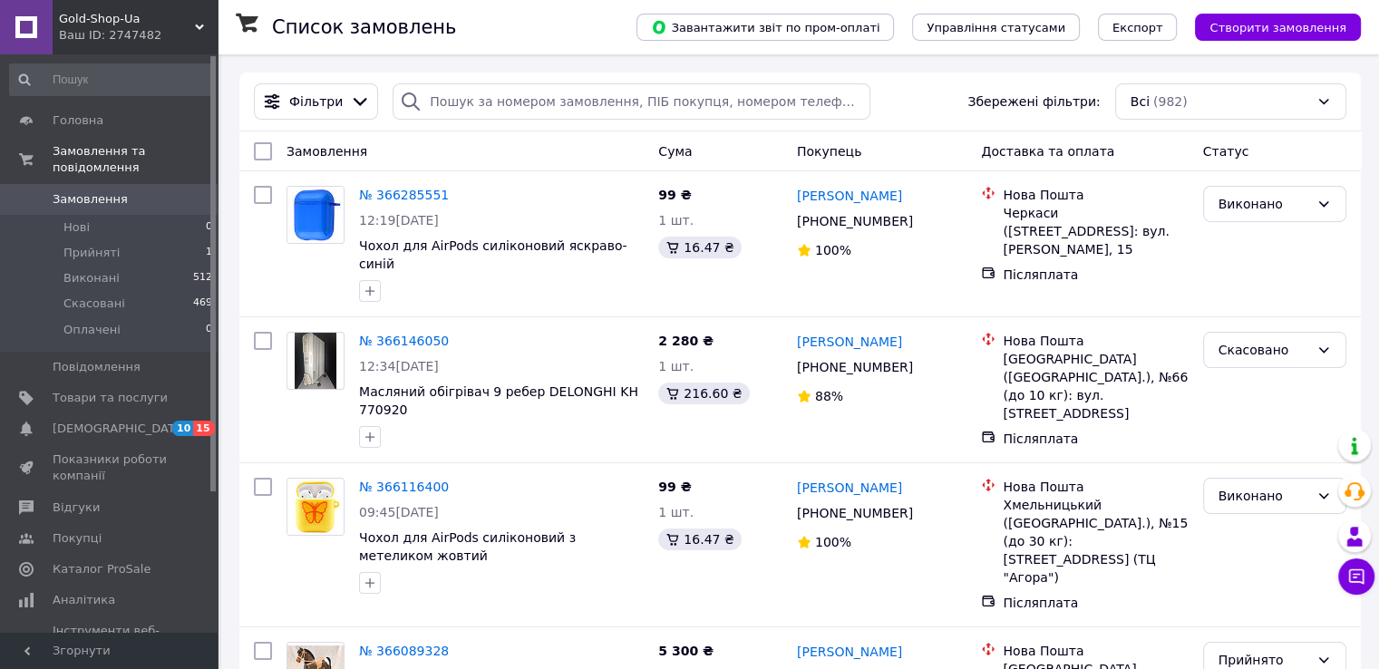
click at [80, 29] on div "Ваш ID: 2747482" at bounding box center [138, 35] width 159 height 16
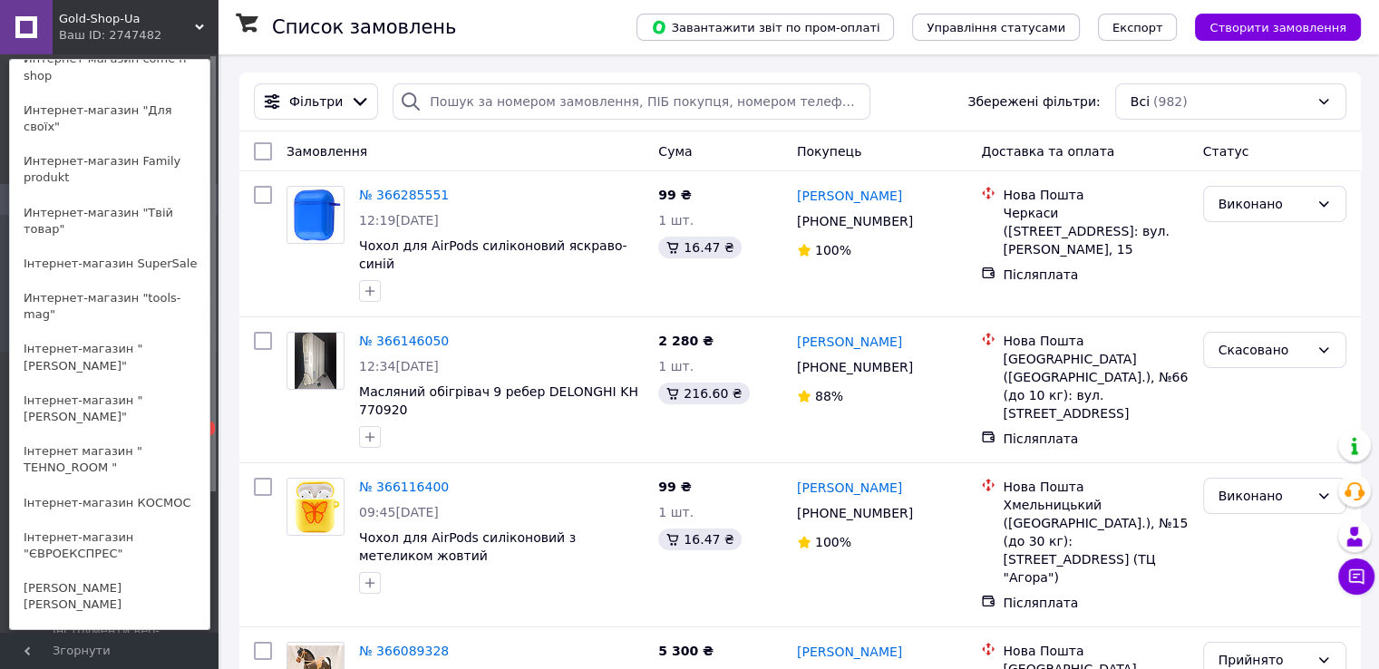
scroll to position [778, 0]
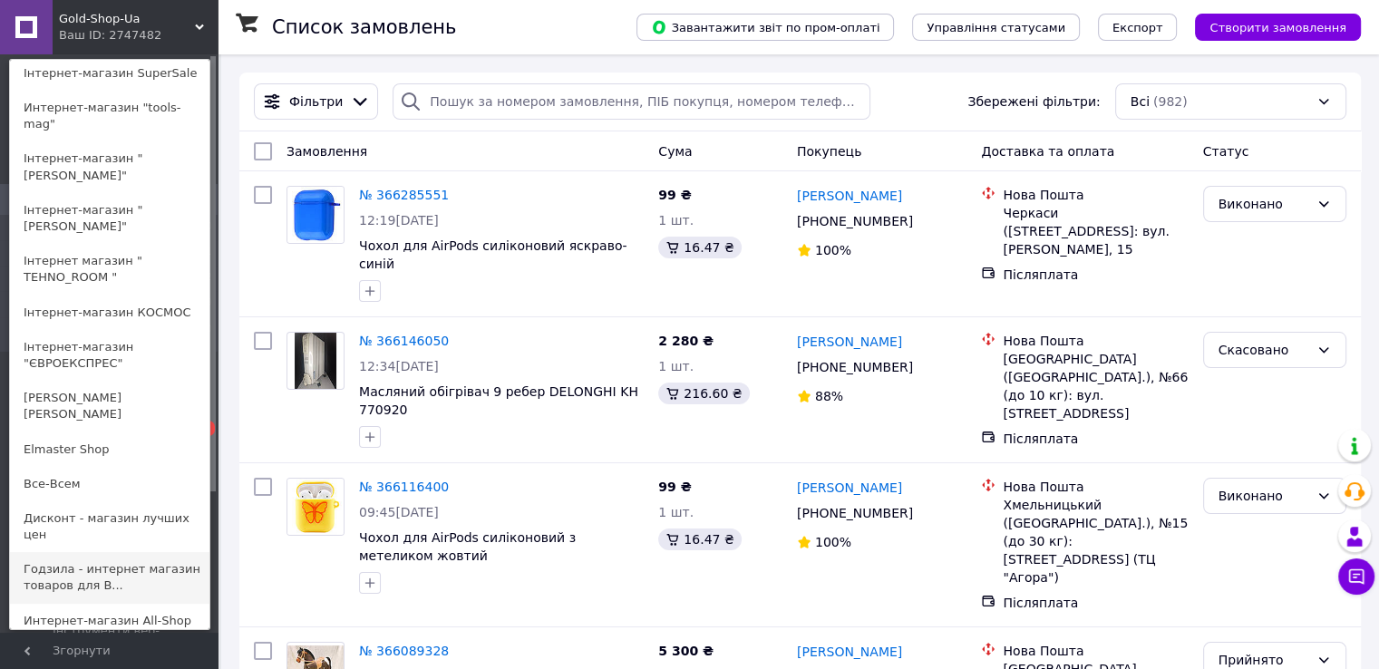
click at [82, 552] on link "Годзила - интернет магазин товаров для В..." at bounding box center [109, 577] width 199 height 51
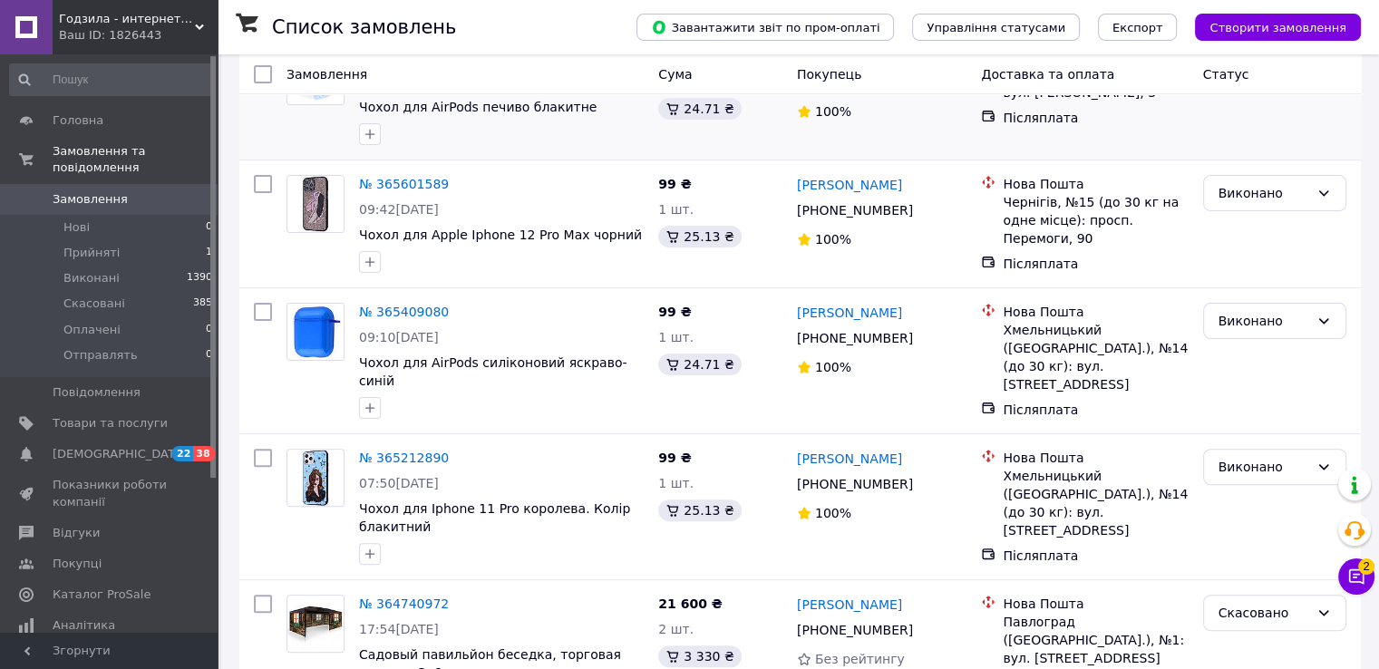
scroll to position [441, 0]
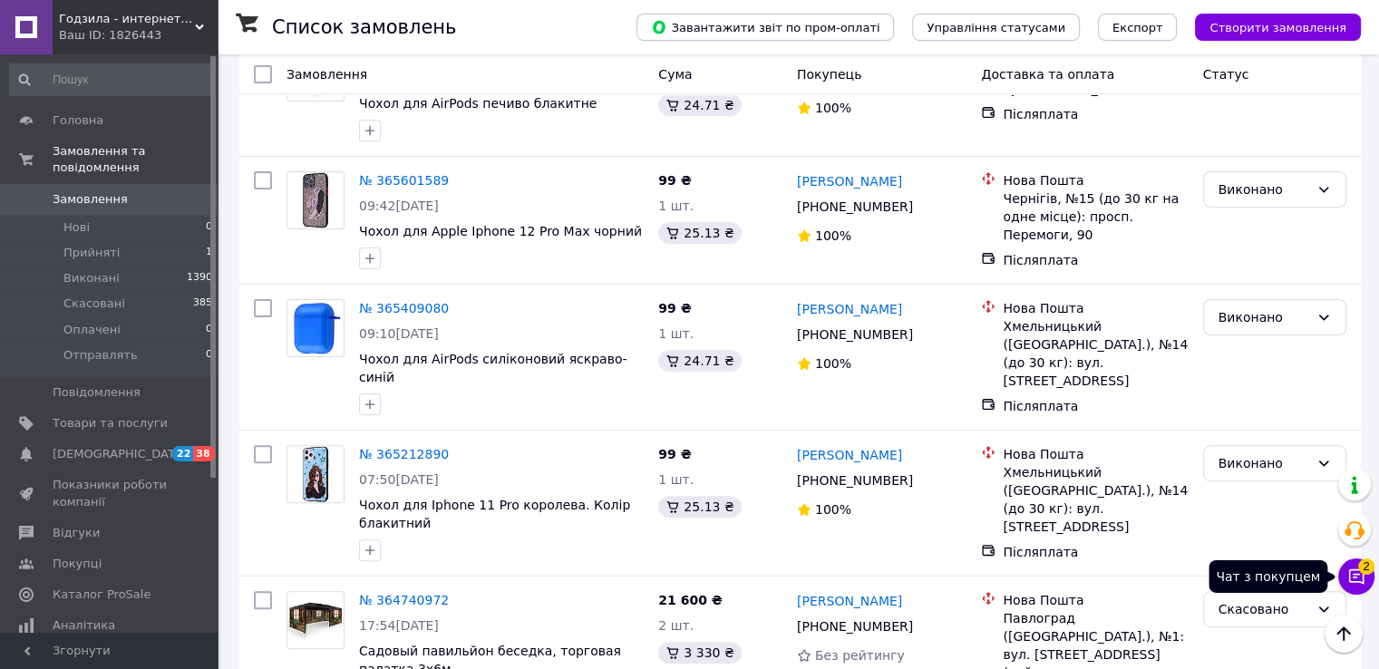
click at [1348, 573] on icon at bounding box center [1356, 576] width 18 height 18
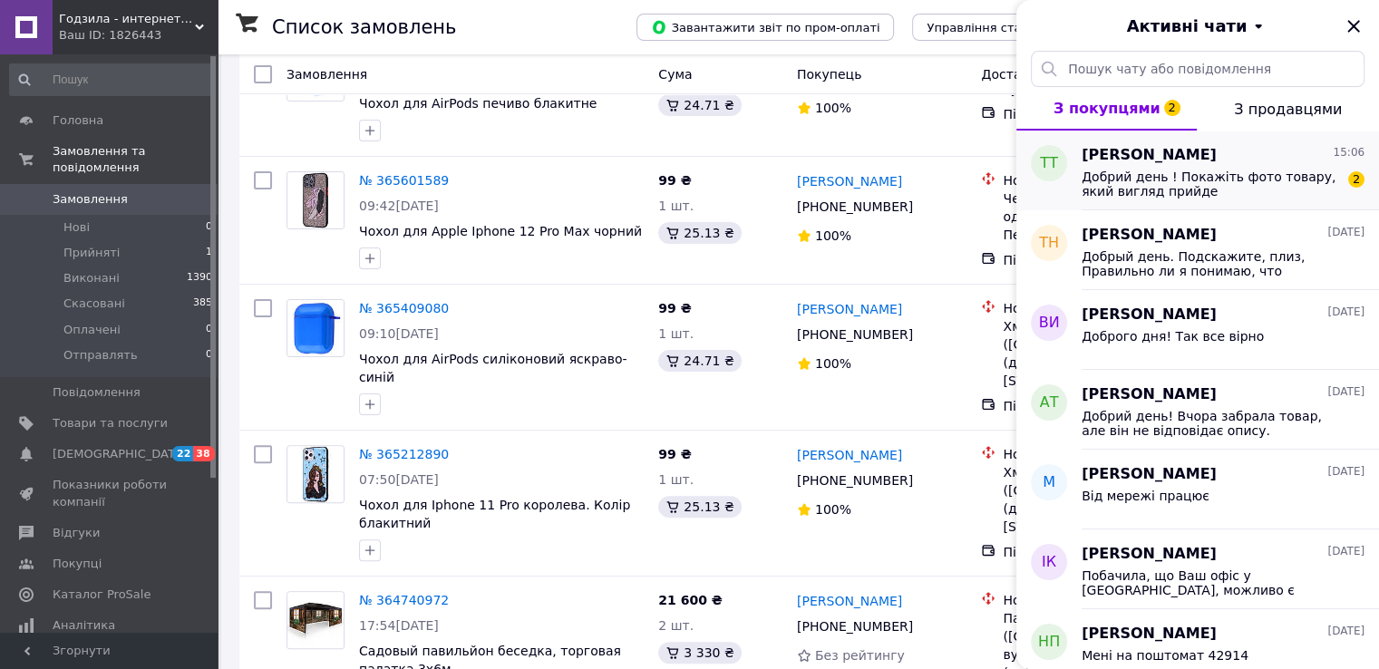
click at [1123, 178] on span "Добрий день ! Покажіть фото товару, який вигляд прийде" at bounding box center [1209, 183] width 257 height 29
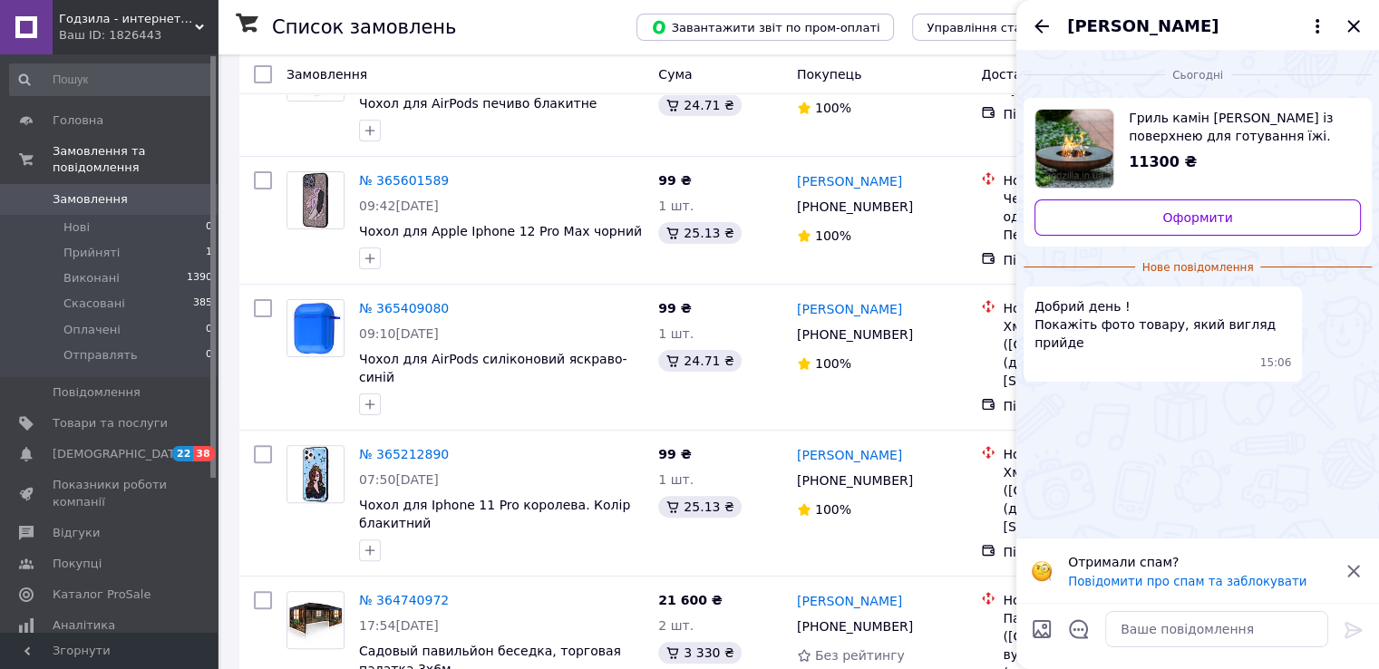
click at [1109, 19] on span "татьяна Таня" at bounding box center [1142, 27] width 151 height 24
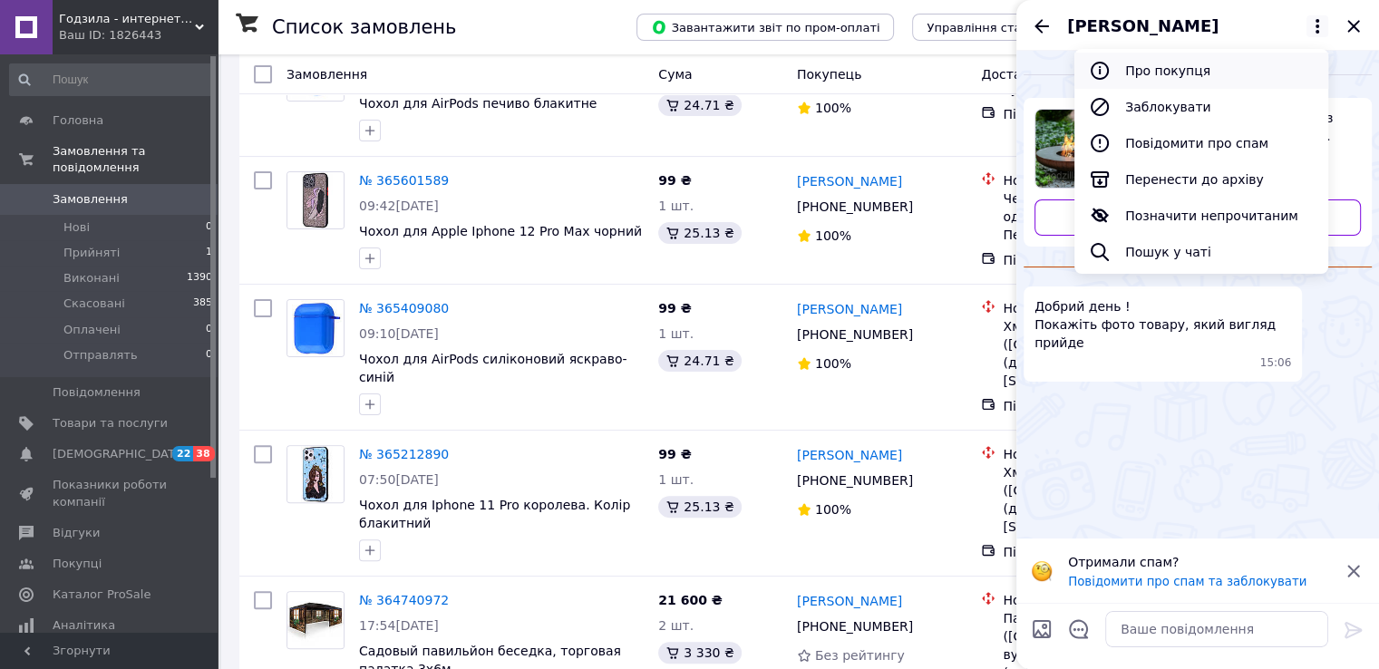
click at [1131, 76] on button "Про покупця" at bounding box center [1201, 71] width 254 height 36
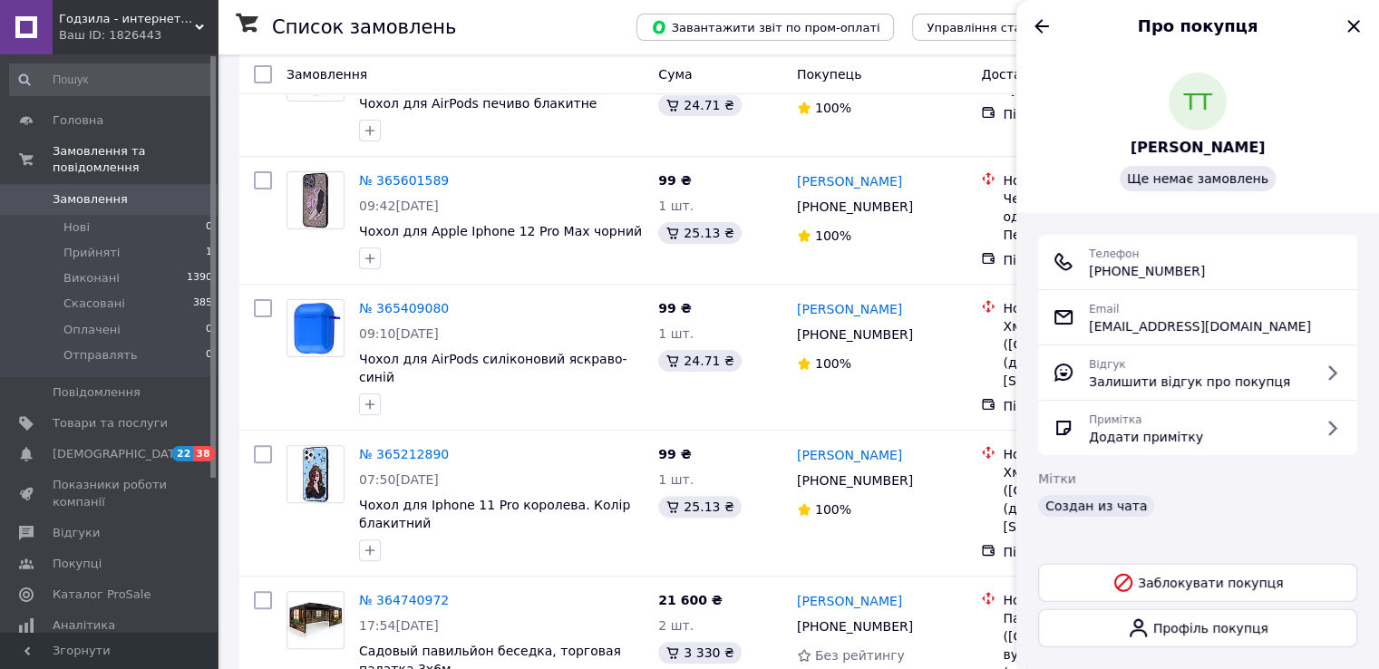
drag, startPoint x: 1091, startPoint y: 269, endPoint x: 1205, endPoint y: 272, distance: 114.2
click at [1205, 272] on div "Телефон +380 (67) 934-72-36" at bounding box center [1197, 262] width 290 height 36
copy span "+380 (67) 934-72-36"
click at [1033, 33] on icon "Назад" at bounding box center [1042, 26] width 22 height 22
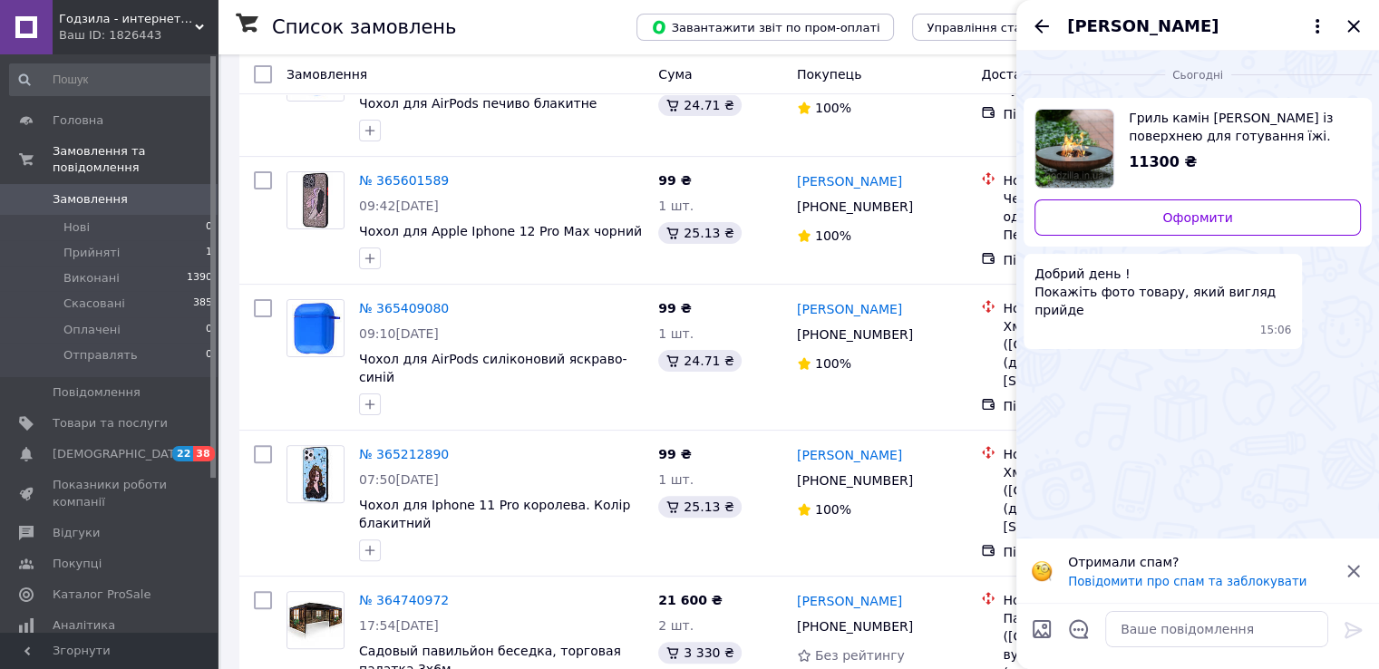
click at [1175, 142] on span "Гриль камін садовий із поверхнею для готування їжі. Діаметр 75 см" at bounding box center [1237, 127] width 218 height 36
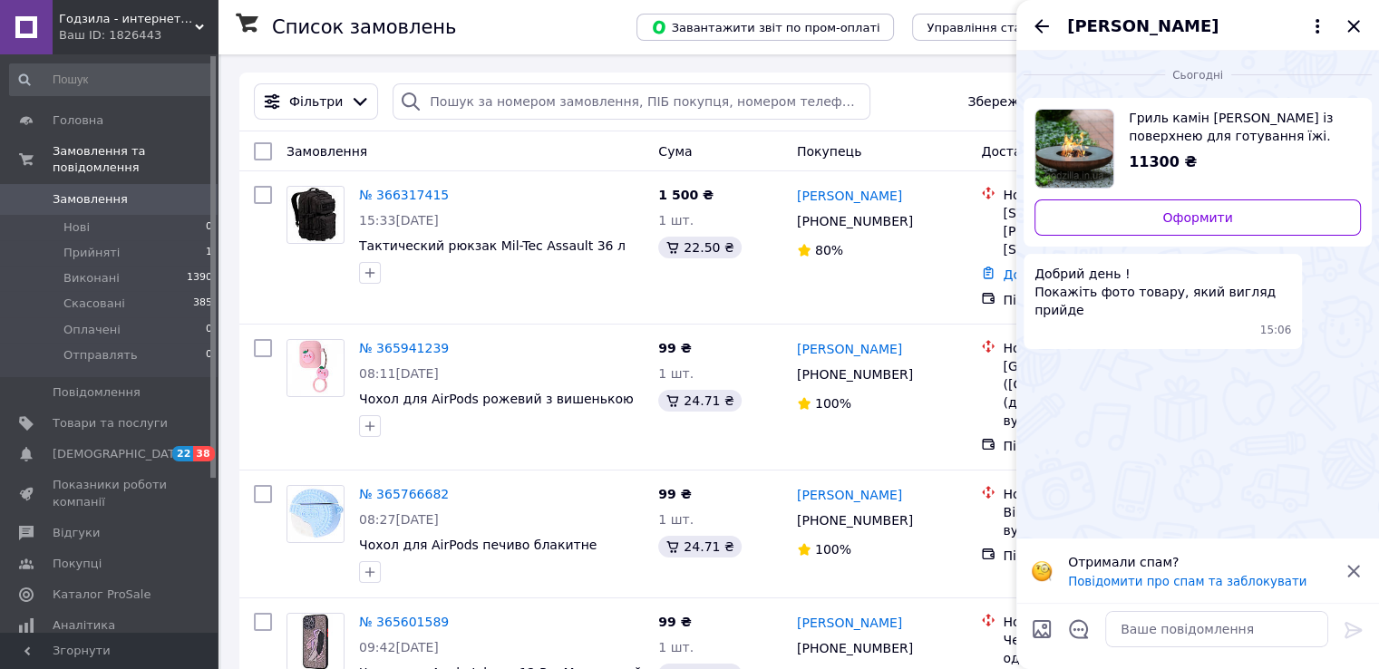
click at [136, 25] on span "Годзила - интернет магазин товаров для Вашего дома и хозяйства" at bounding box center [127, 19] width 136 height 16
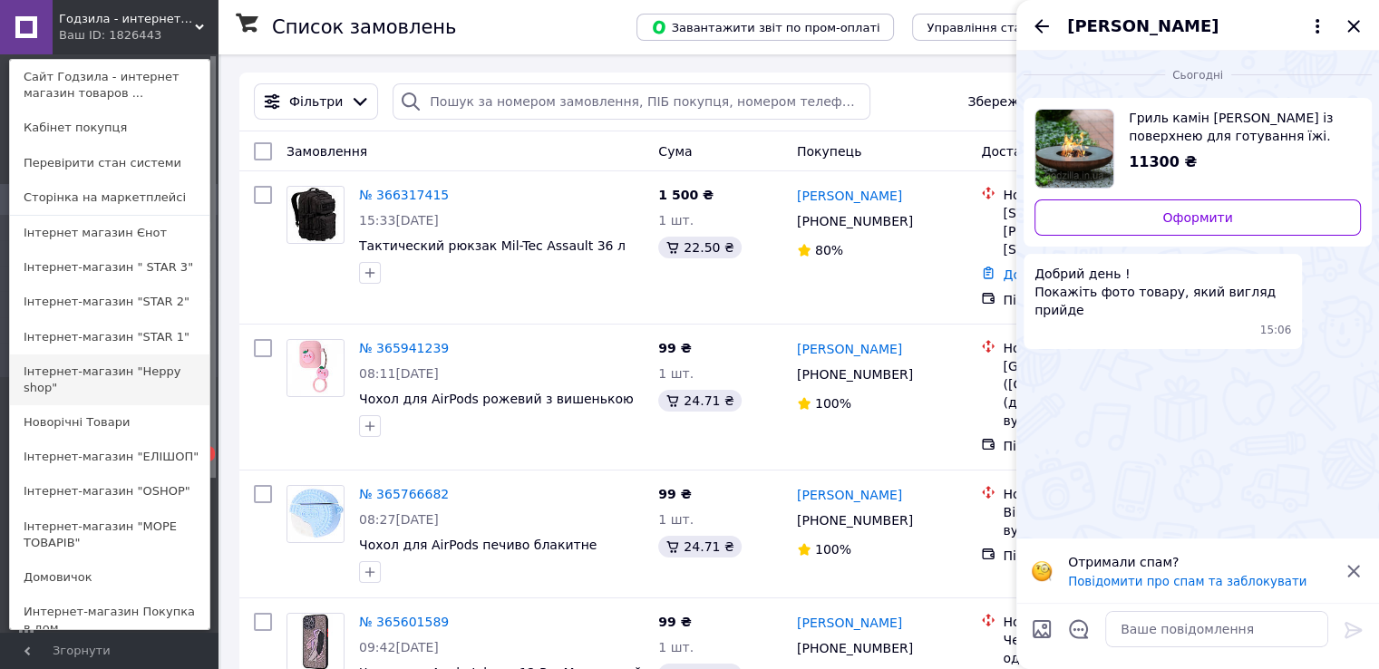
scroll to position [778, 0]
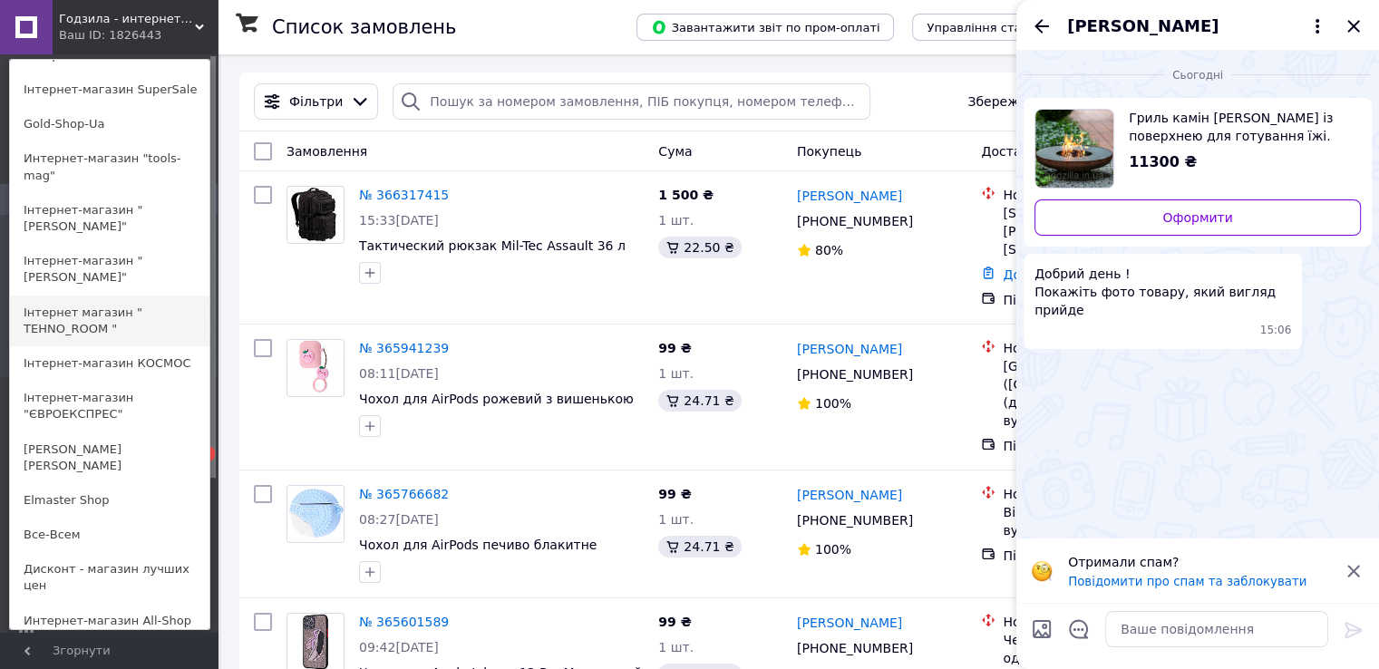
click at [62, 295] on link "Інтернет магазин " TEHNO_ROOM "" at bounding box center [109, 320] width 199 height 51
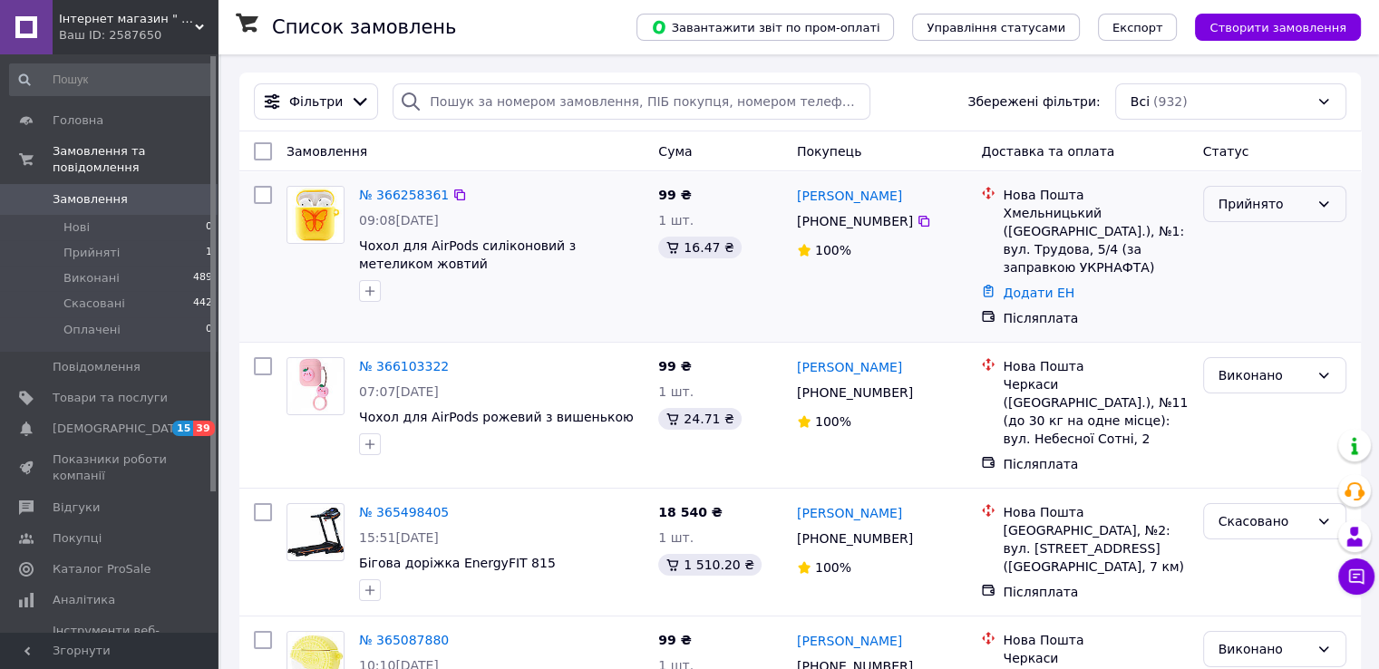
click at [1268, 205] on div "Прийнято" at bounding box center [1263, 204] width 91 height 20
click at [1247, 250] on li "Виконано" at bounding box center [1273, 243] width 141 height 33
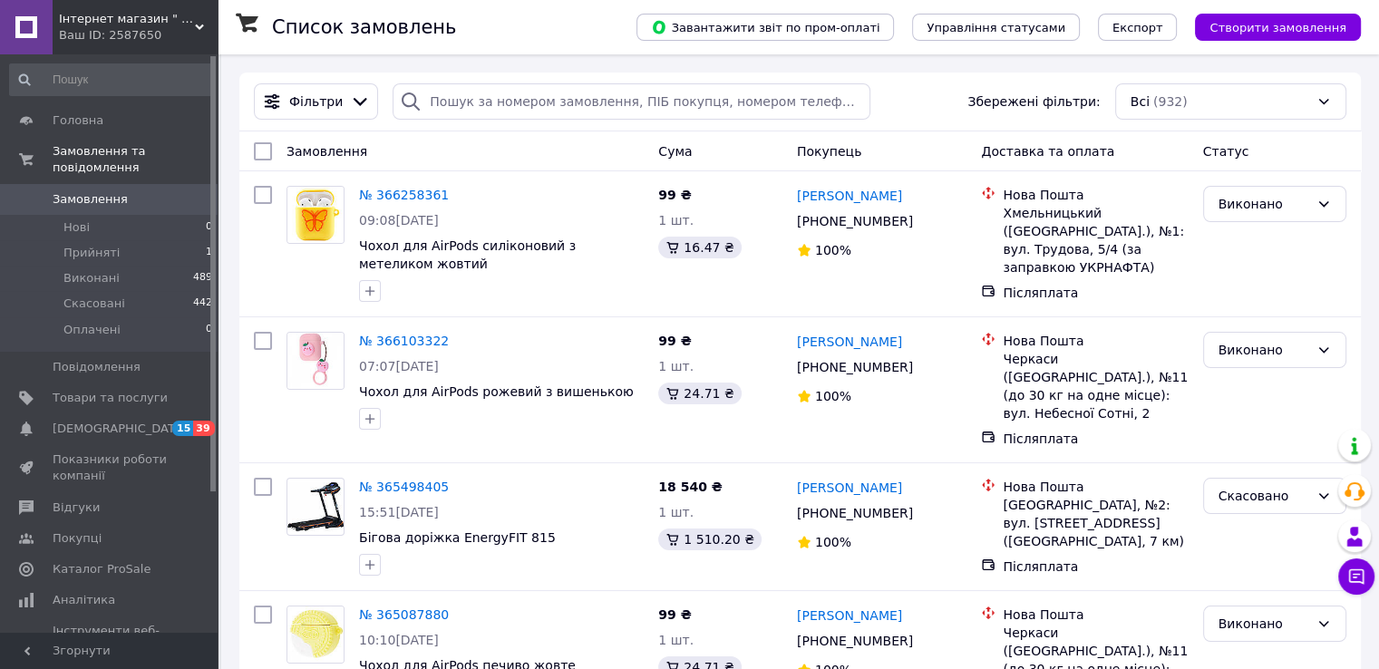
click at [167, 4] on div "Інтернет магазин " TEHNO_ROOM " Ваш ID: 2587650" at bounding box center [135, 27] width 165 height 54
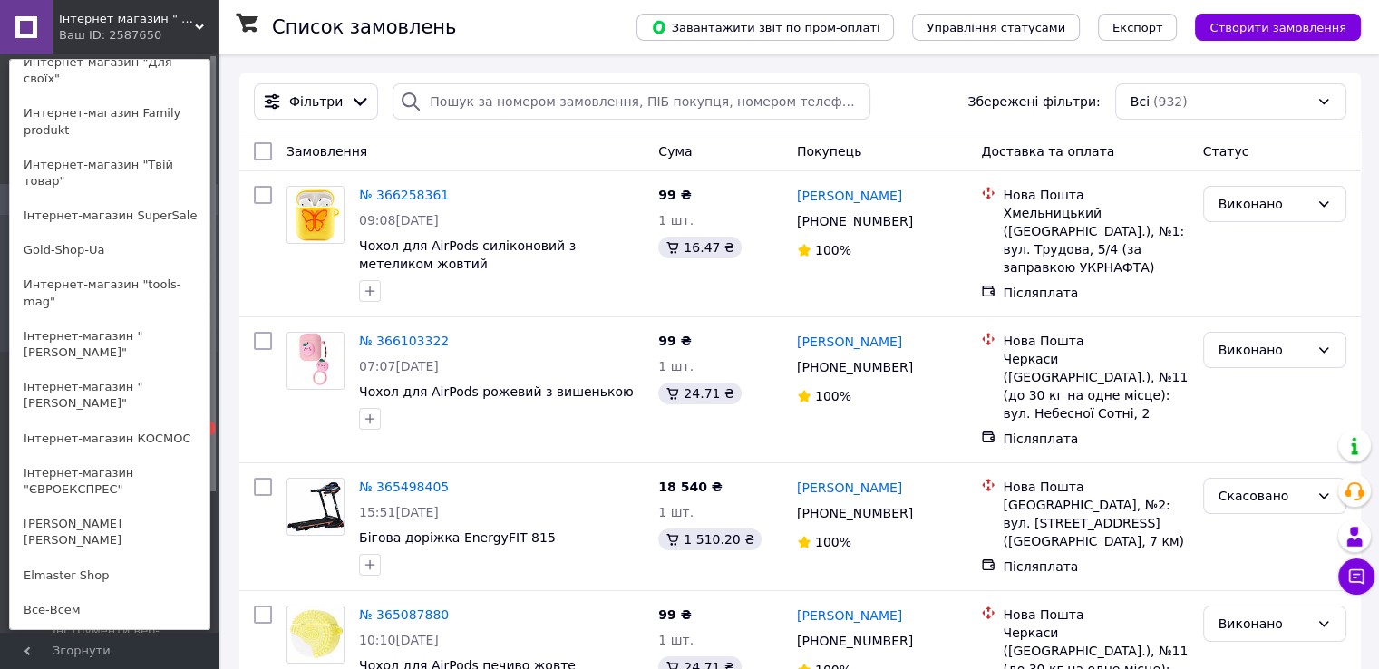
scroll to position [778, 0]
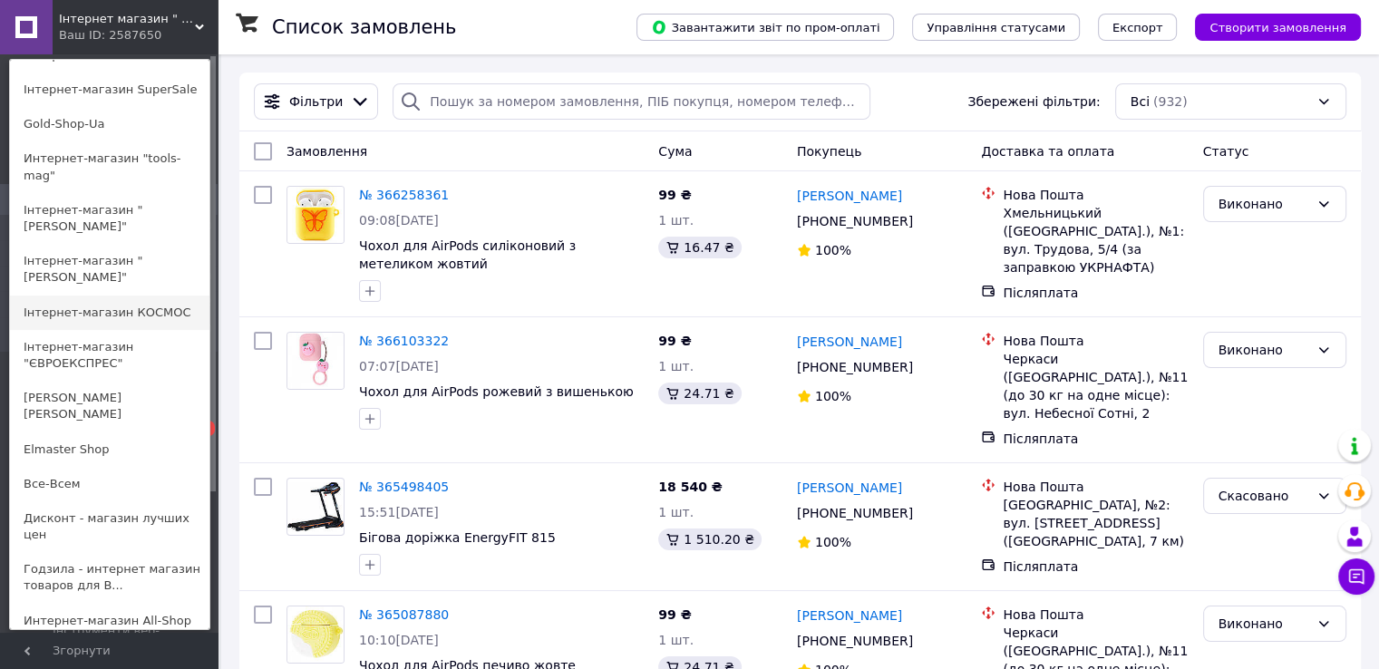
click at [156, 295] on link "Інтернет-магазин КОСМОС" at bounding box center [109, 312] width 199 height 34
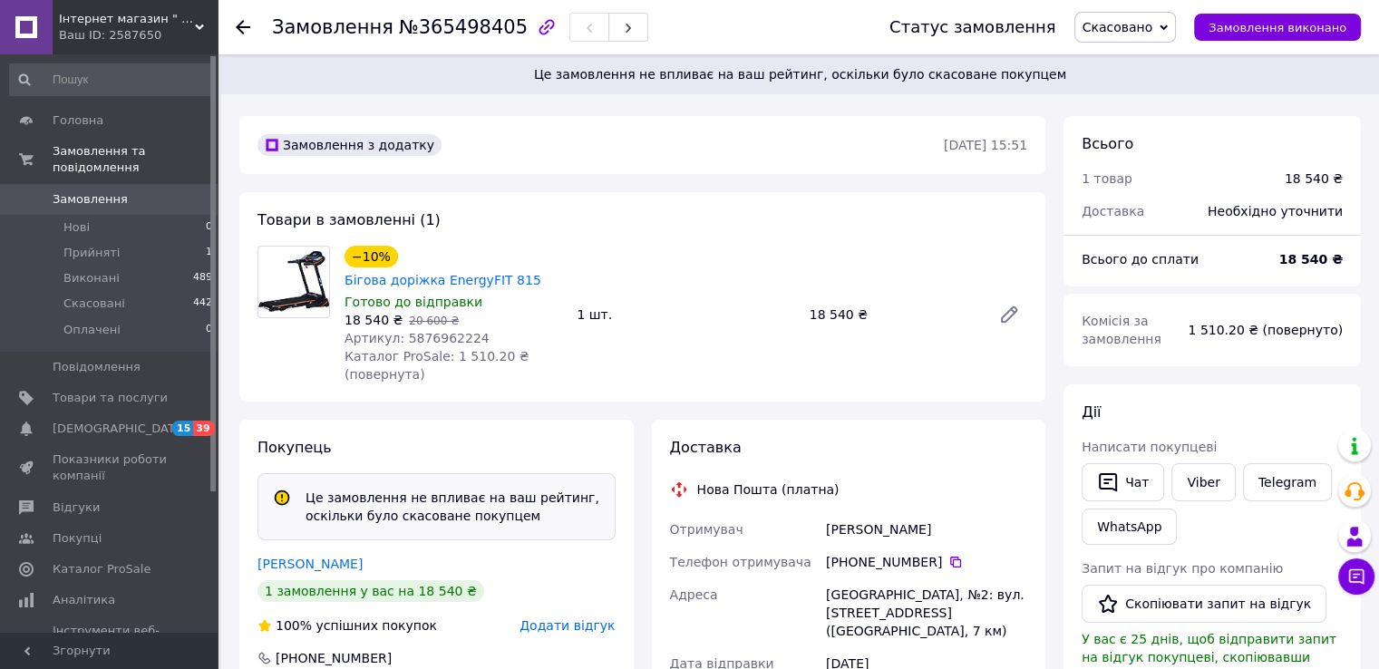
click at [91, 20] on span "Інтернет магазин " TEHNO_ROOM "" at bounding box center [127, 19] width 136 height 16
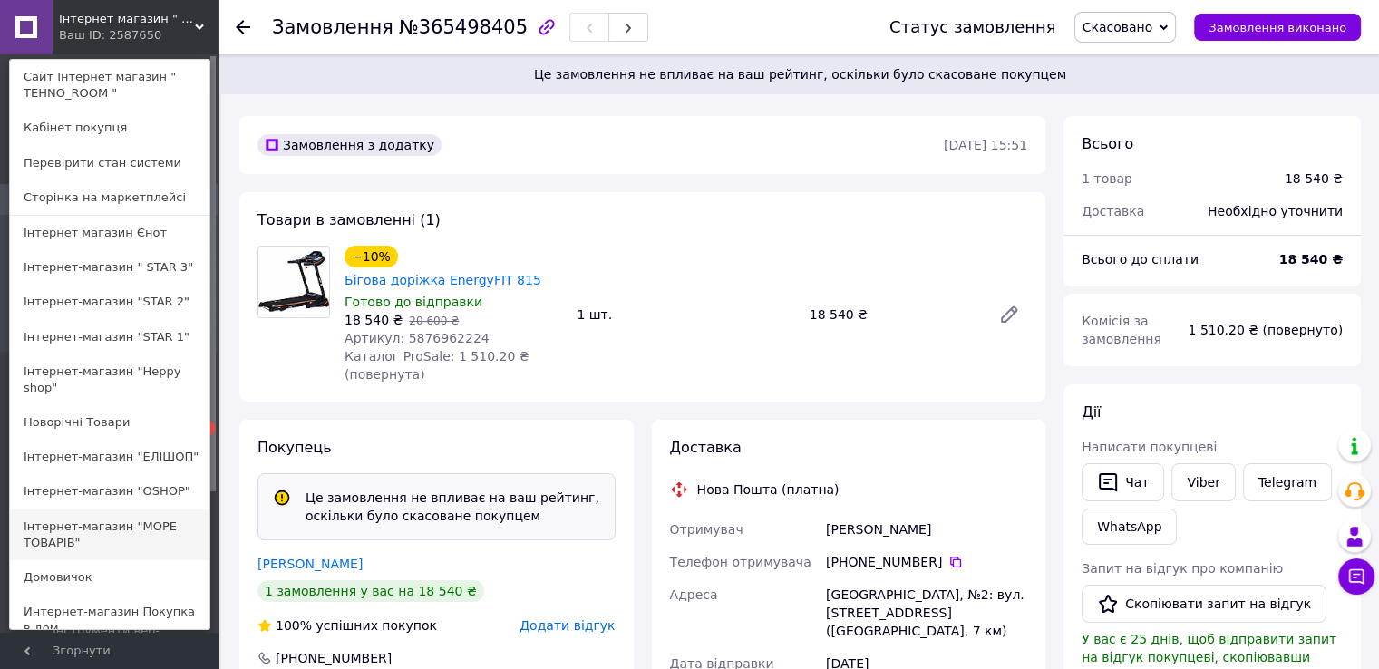
click at [134, 510] on link "Інтернет-магазин "МОРЕ ТОВАРІВ"" at bounding box center [109, 534] width 199 height 51
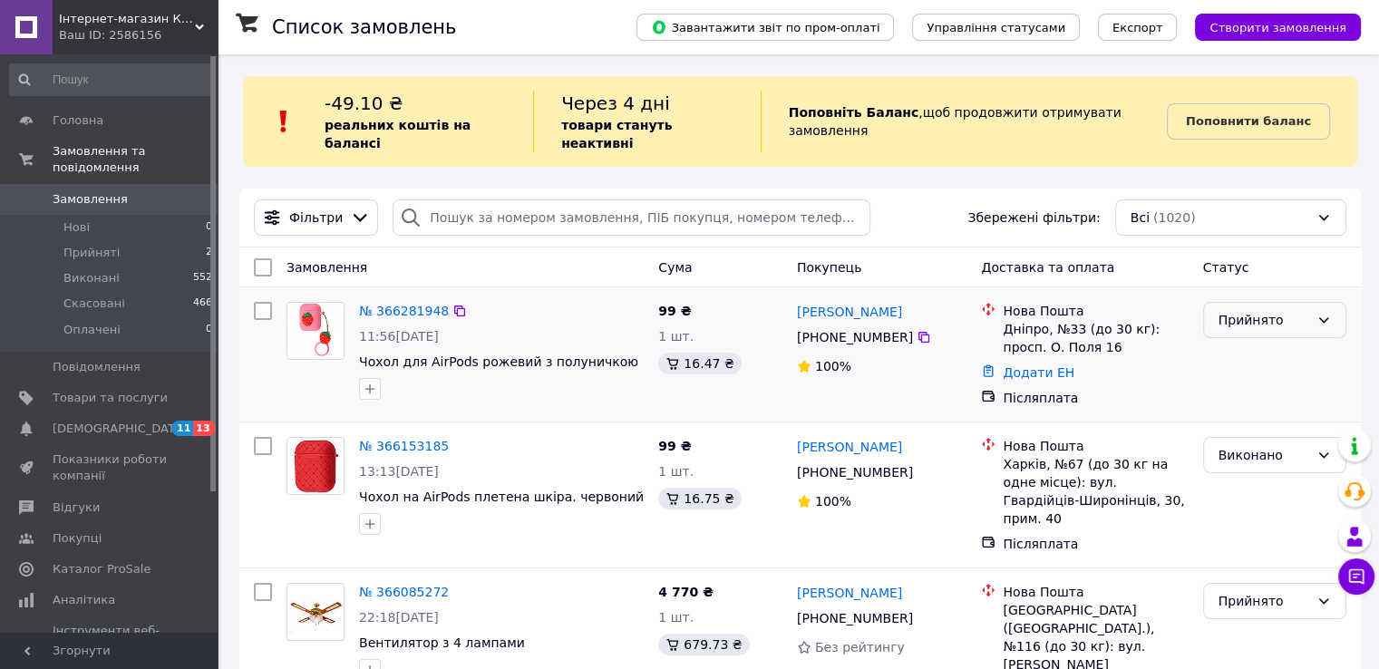
click at [1252, 310] on div "Прийнято" at bounding box center [1263, 320] width 91 height 20
click at [1256, 334] on li "Виконано" at bounding box center [1273, 341] width 141 height 33
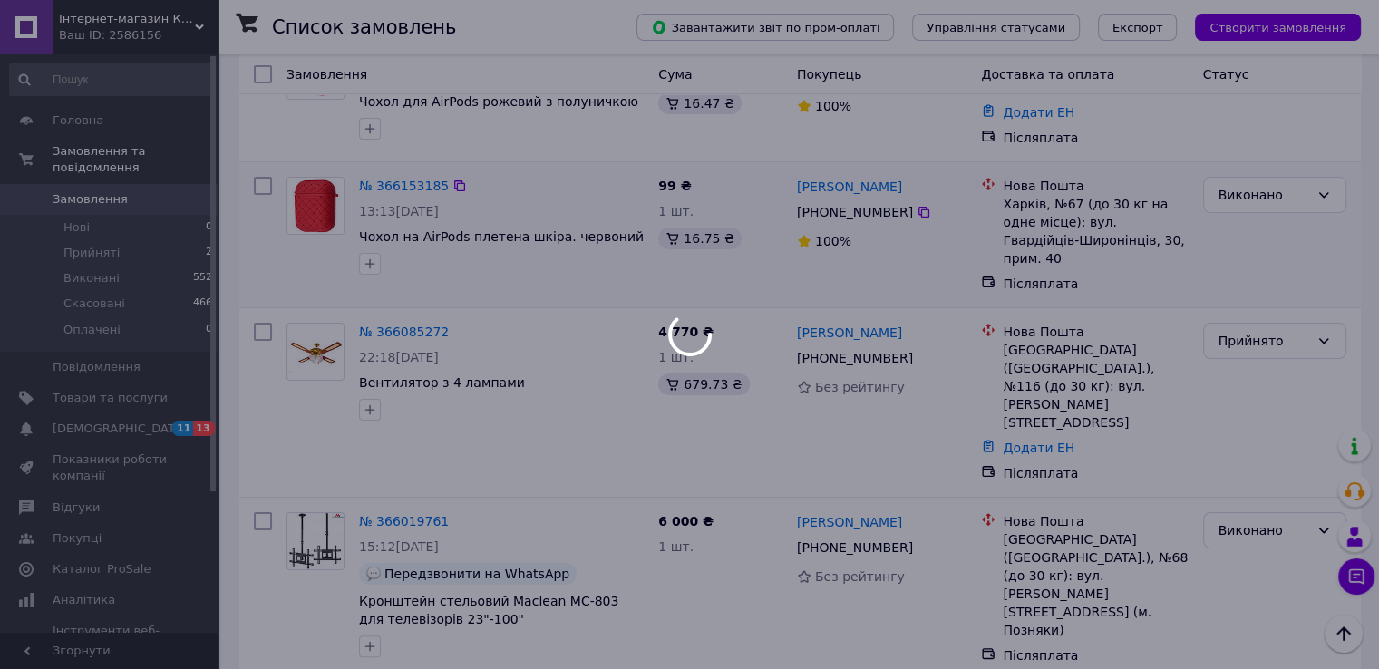
scroll to position [256, 0]
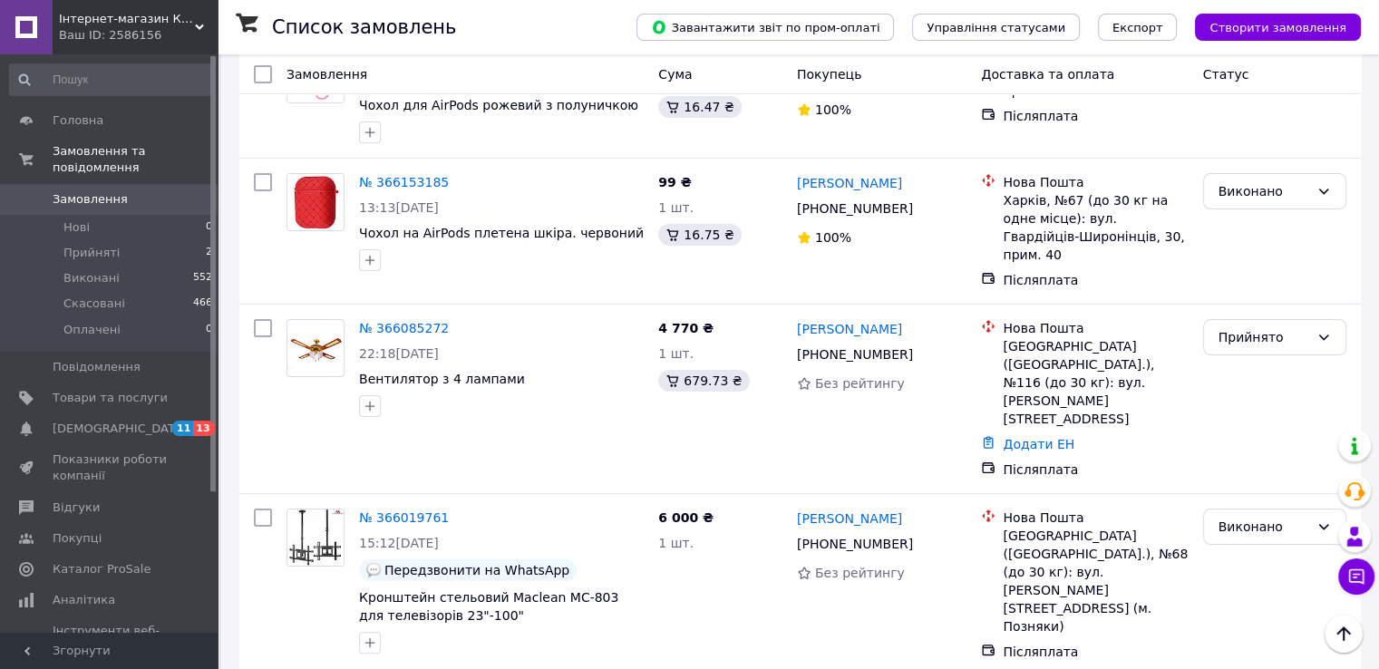
click at [139, 32] on div "Ваш ID: 2586156" at bounding box center [138, 35] width 159 height 16
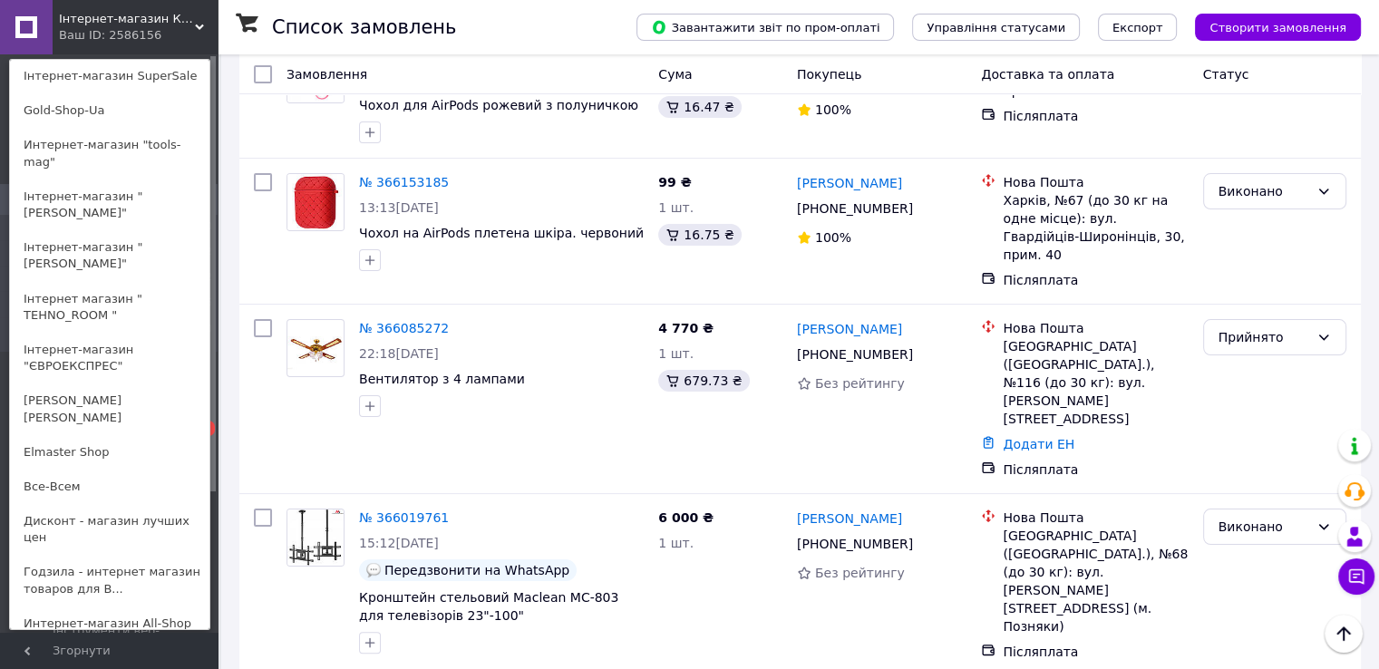
scroll to position [794, 0]
click at [95, 330] on link "Інтернет-магазин "ЄВРОЕКСПРЕС"" at bounding box center [109, 355] width 199 height 51
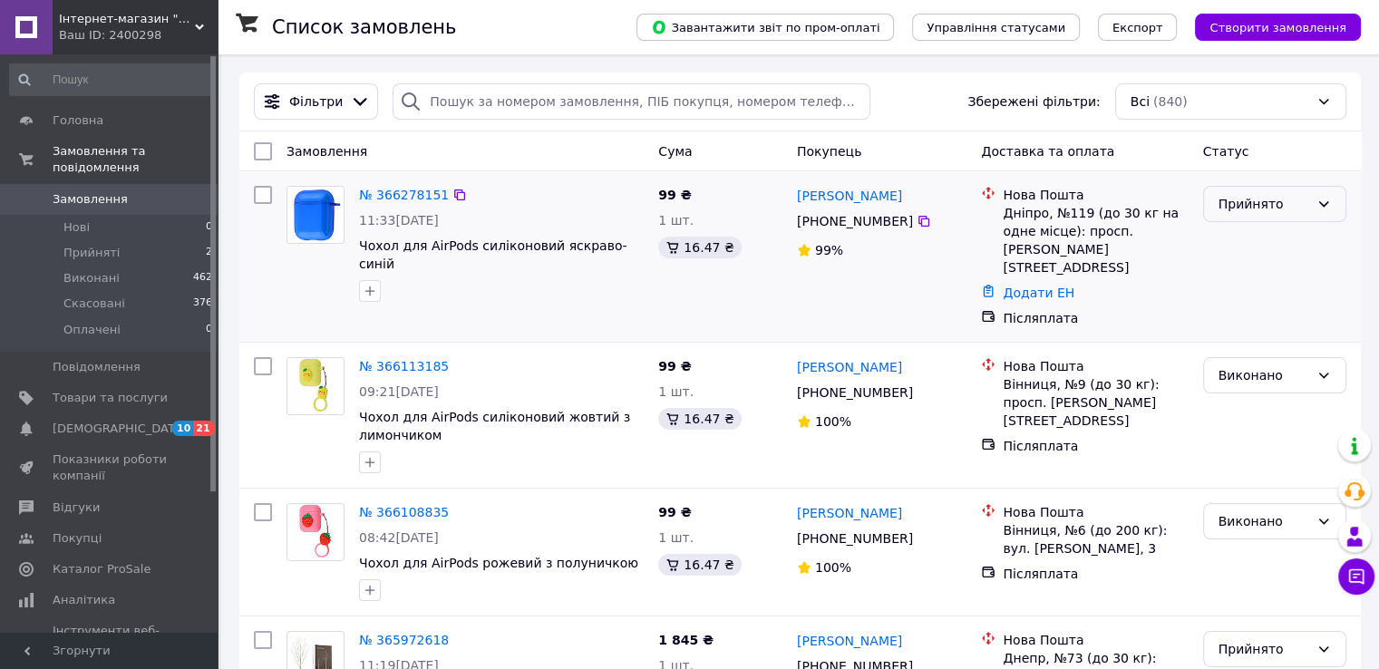
click at [1251, 204] on div "Прийнято" at bounding box center [1263, 204] width 91 height 20
click at [1234, 239] on li "Виконано" at bounding box center [1273, 243] width 141 height 33
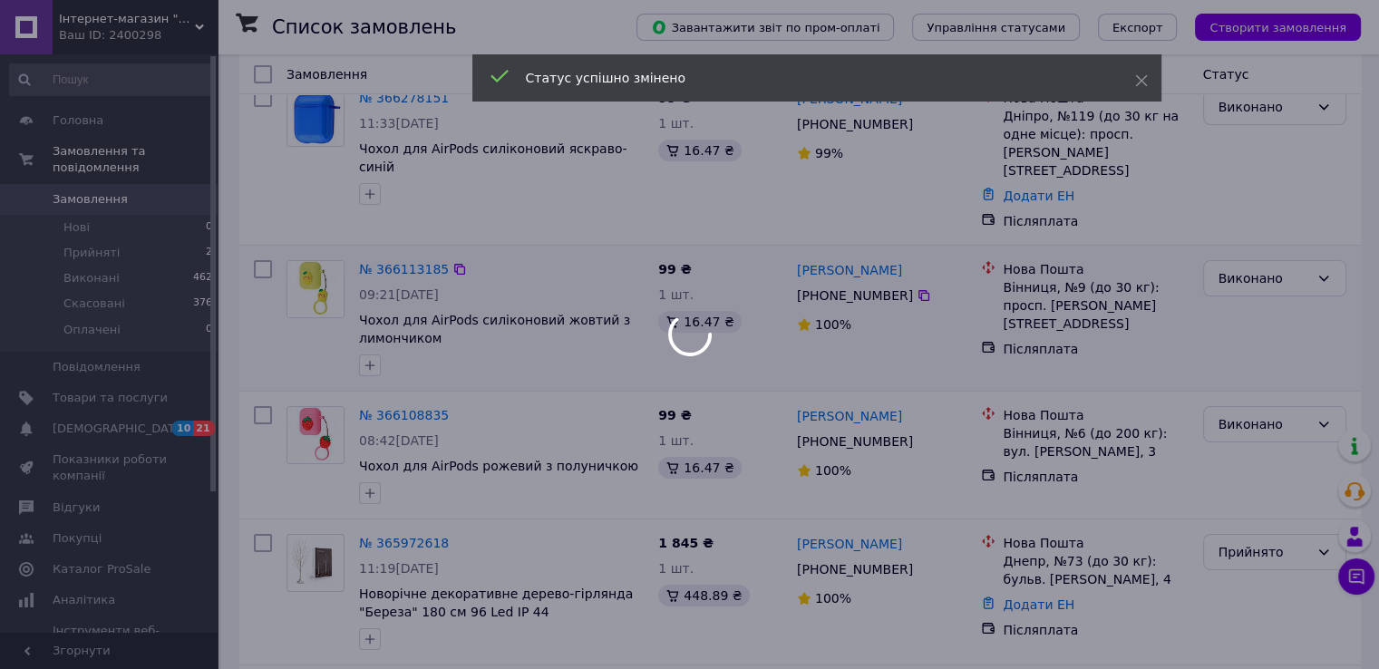
scroll to position [105, 0]
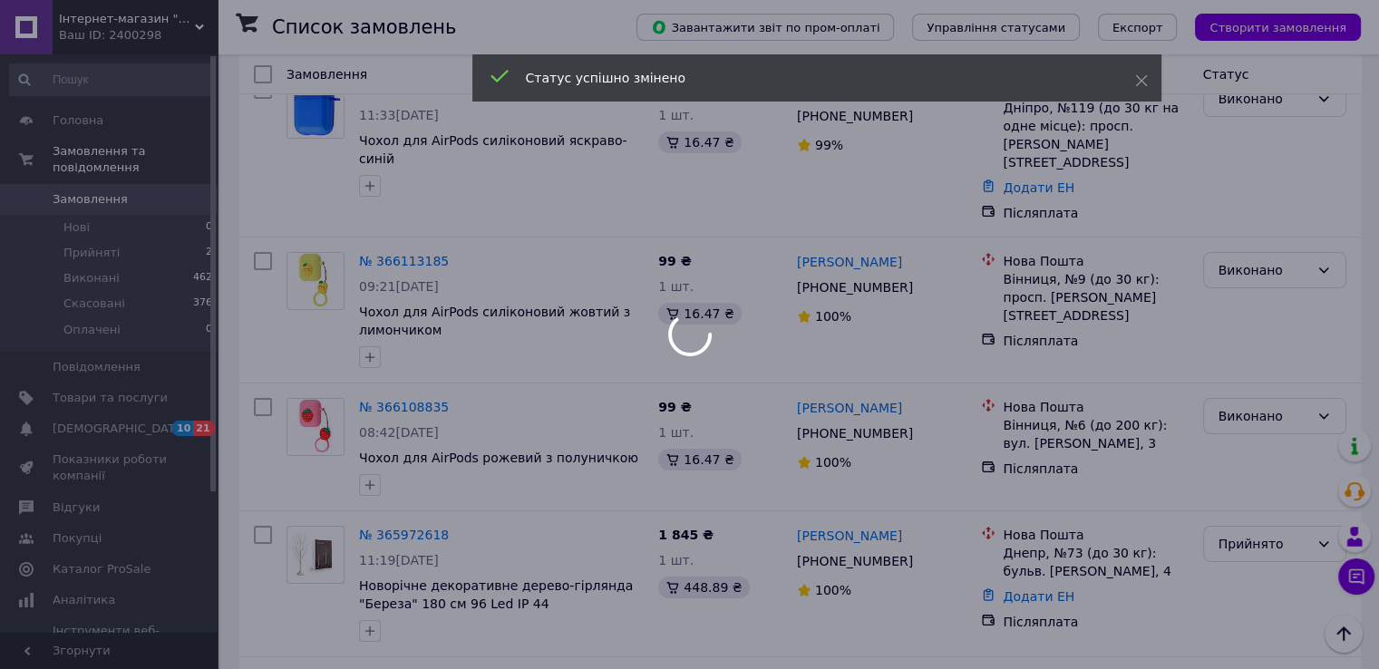
click at [136, 23] on div at bounding box center [689, 334] width 1379 height 669
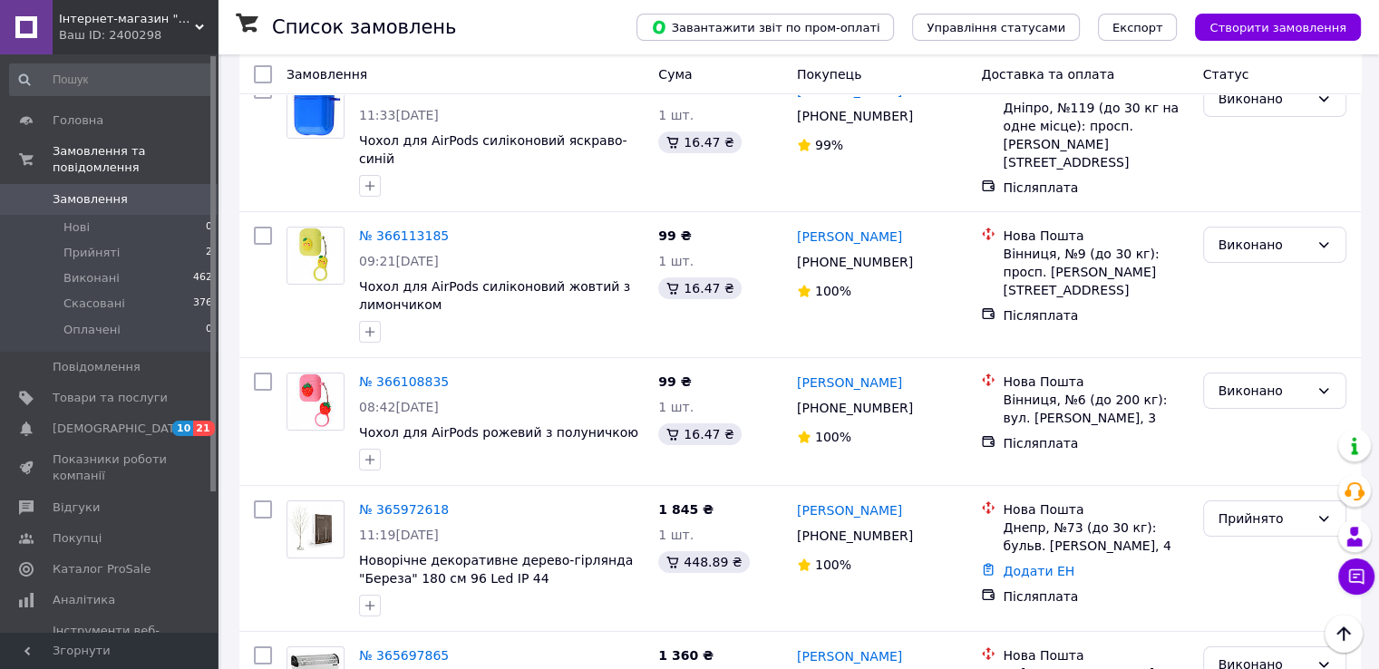
click at [136, 23] on span "Інтернет-магазин "ЄВРОЕКСПРЕС"" at bounding box center [127, 19] width 136 height 16
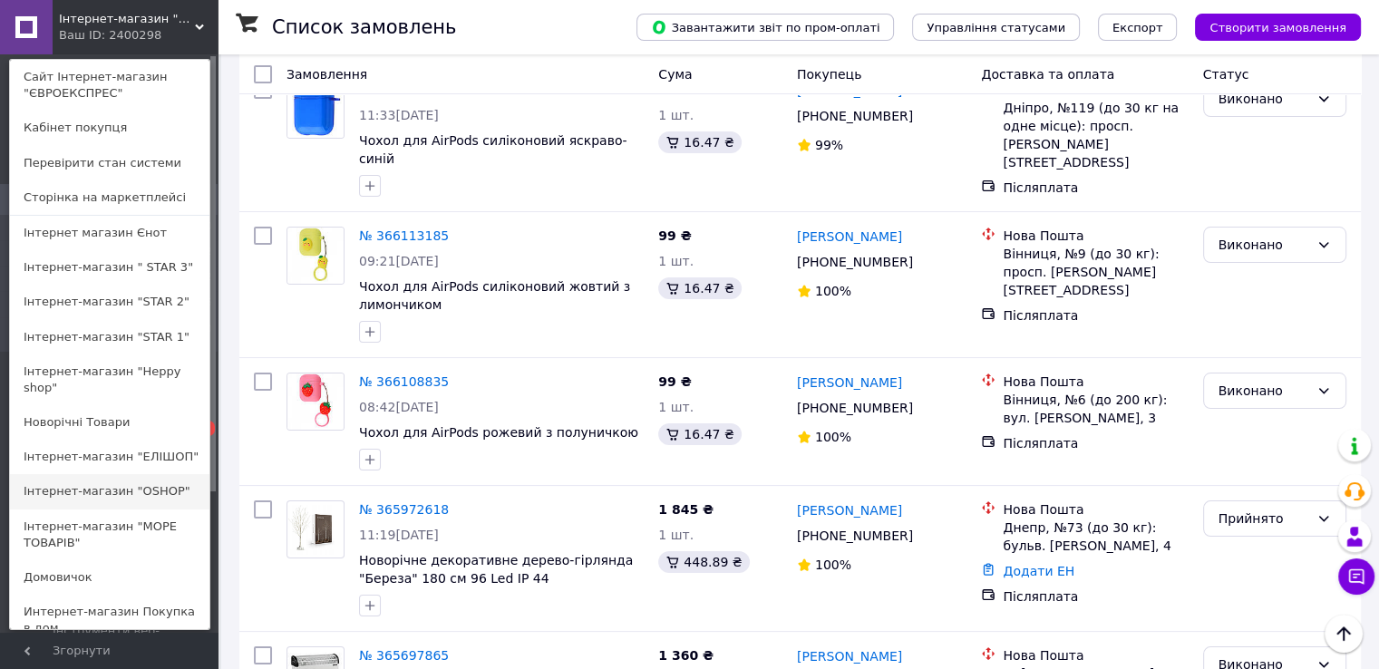
scroll to position [778, 0]
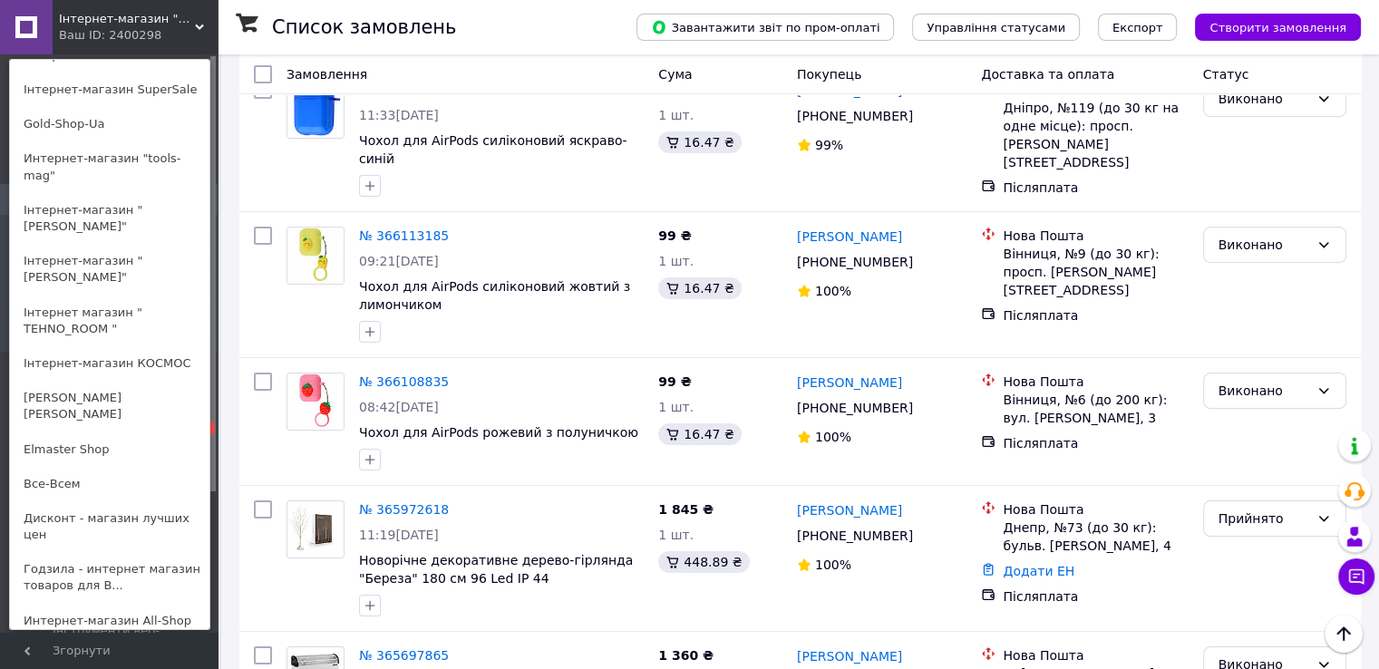
click at [114, 638] on link "Інтернет-магазин "ЕAE"" at bounding box center [109, 655] width 199 height 34
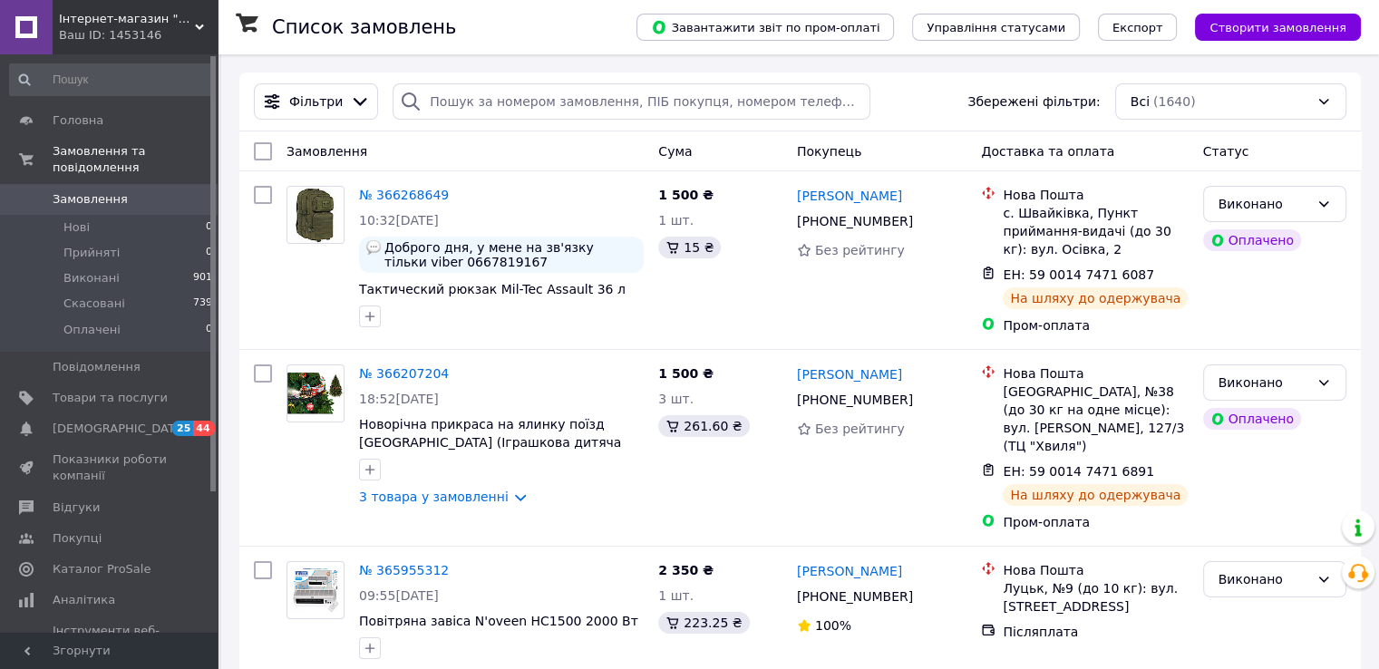
click at [142, 44] on div "Інтернет-магазин "ЕAE" Ваш ID: 1453146" at bounding box center [135, 27] width 165 height 54
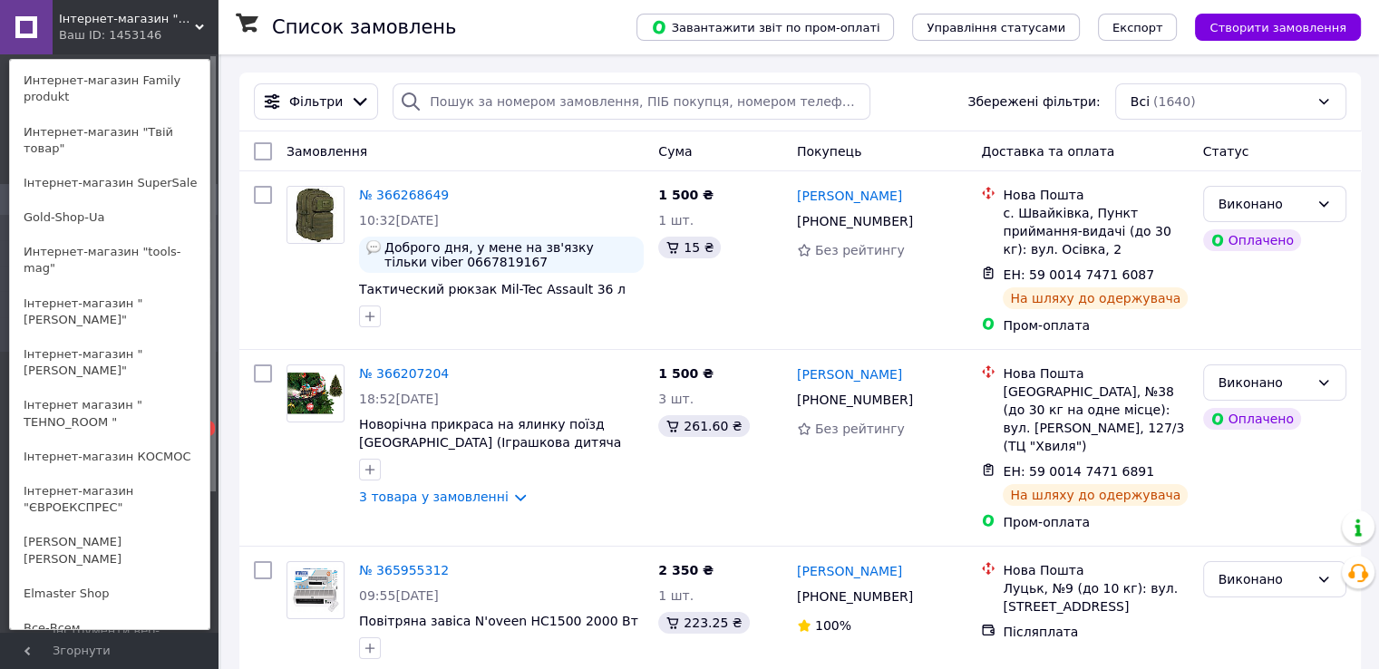
scroll to position [649, 0]
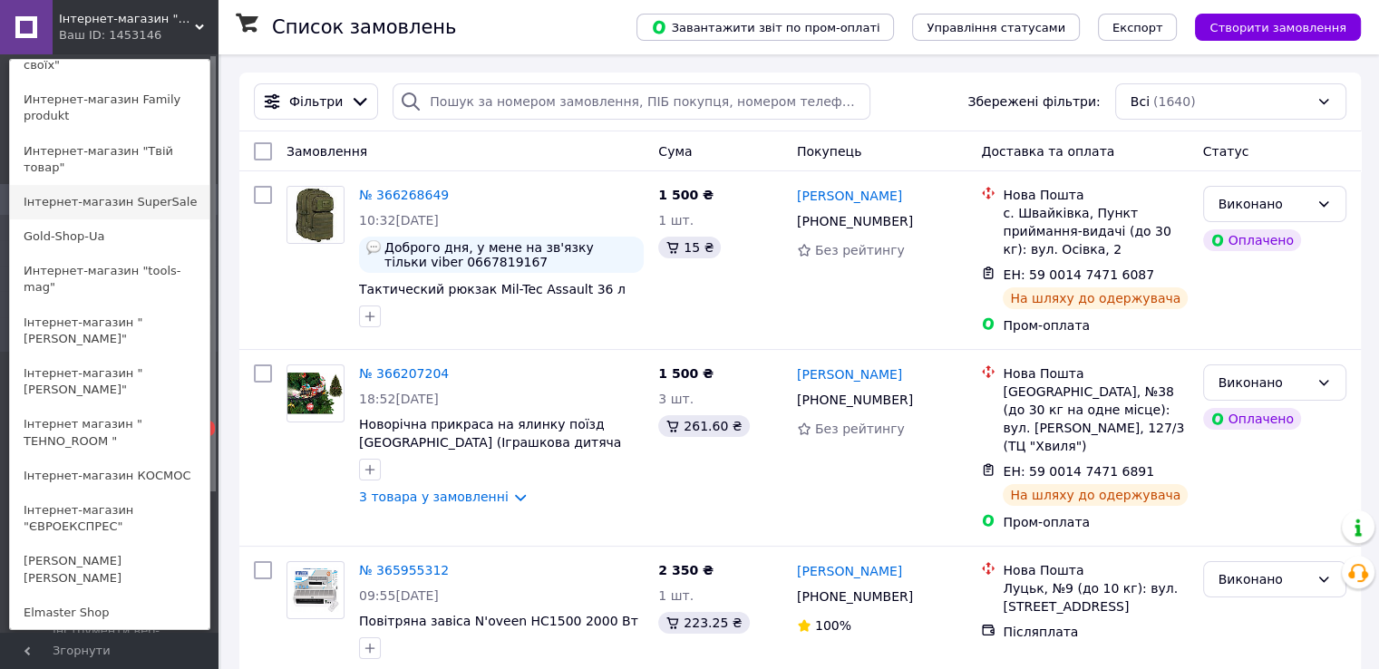
click at [111, 185] on link "Інтернет-магазин SuperSale" at bounding box center [109, 202] width 199 height 34
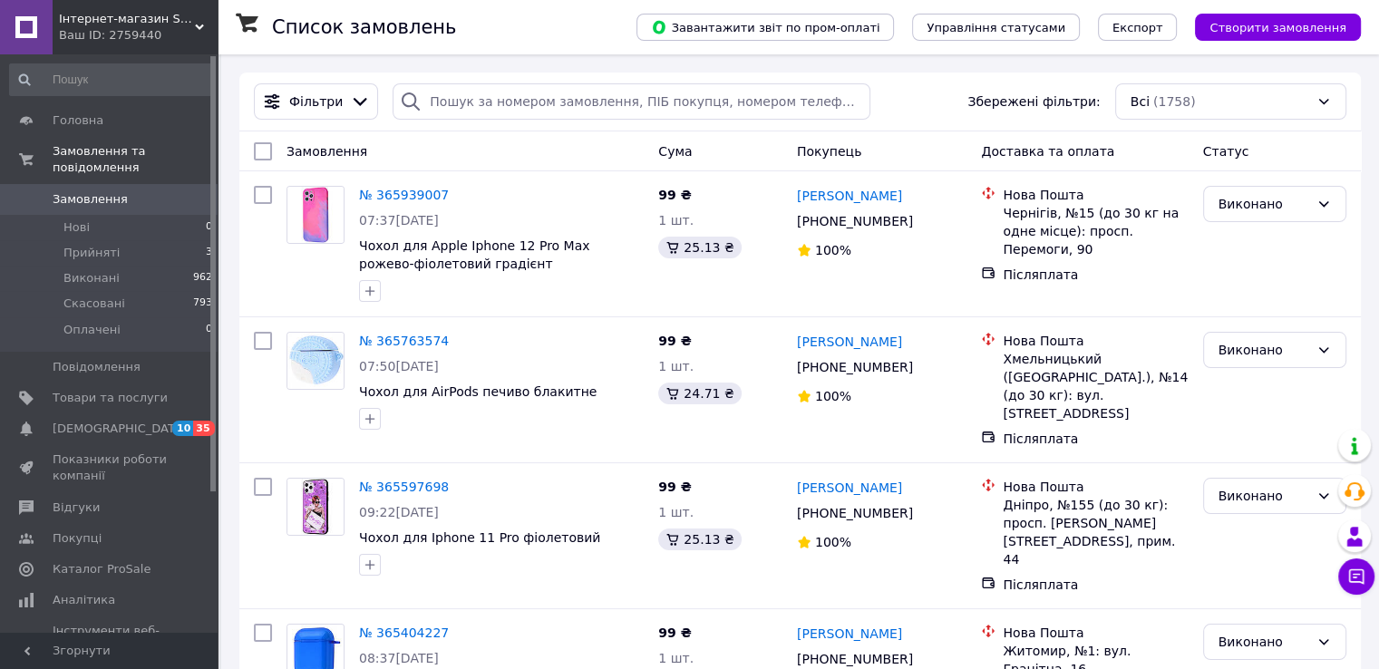
click at [112, 41] on div "Ваш ID: 2759440" at bounding box center [138, 35] width 159 height 16
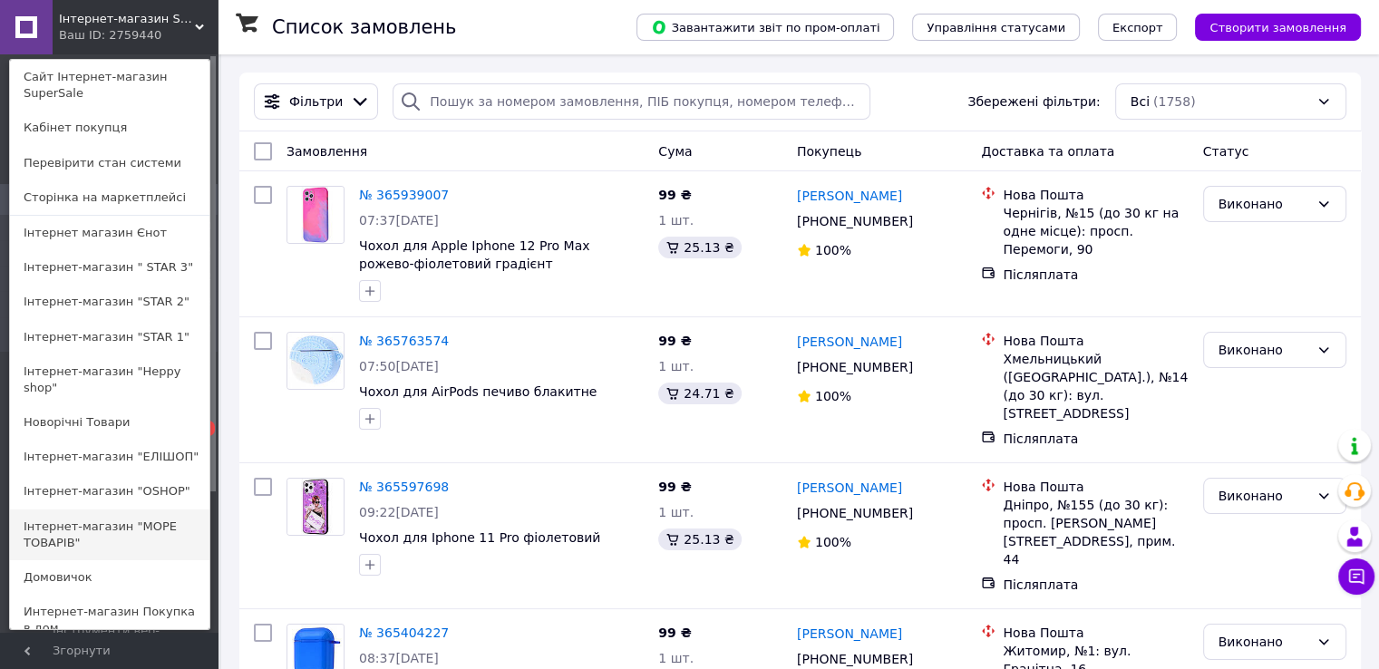
click at [148, 529] on link "Інтернет-магазин "МОРЕ ТОВАРІВ"" at bounding box center [109, 534] width 199 height 51
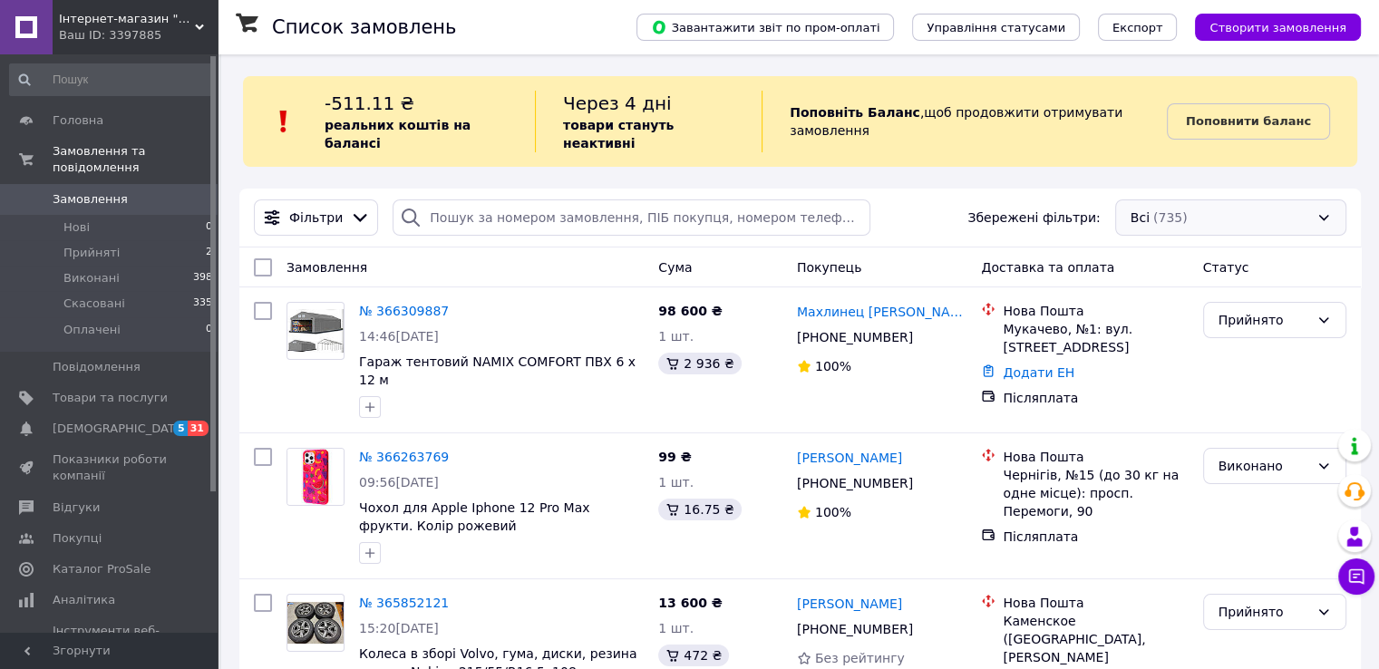
click at [1182, 199] on div "Всі (735)" at bounding box center [1230, 217] width 231 height 36
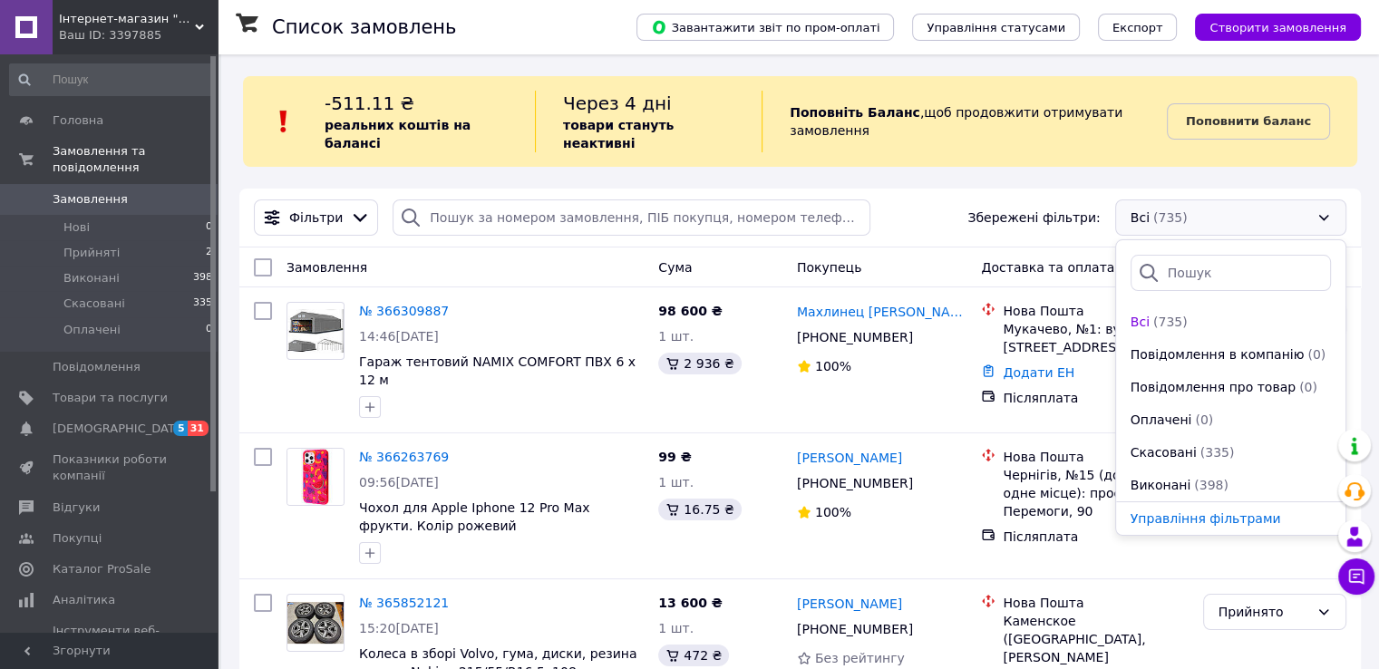
click at [960, 199] on div "Фільтри Збережені фільтри: Всі (735) Всі (735) Повідомлення в компанію (0) Пові…" at bounding box center [800, 217] width 1107 height 36
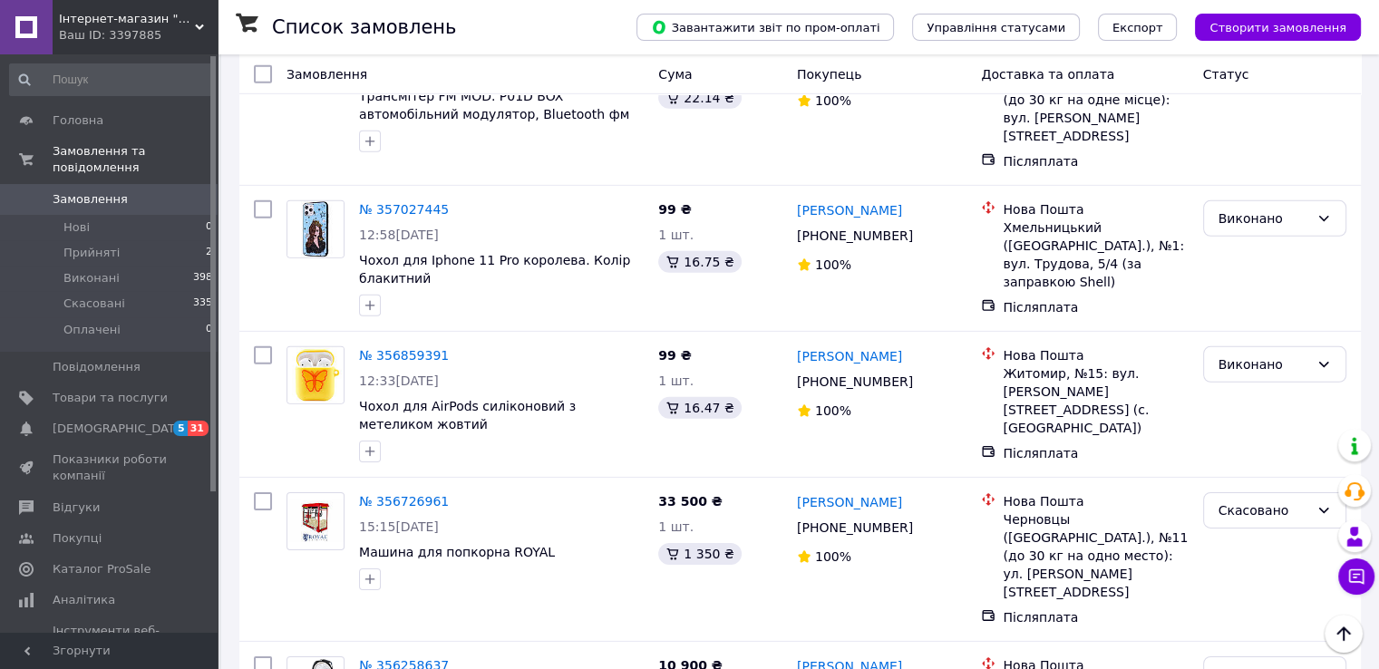
scroll to position [5604, 0]
